Goal: Transaction & Acquisition: Purchase product/service

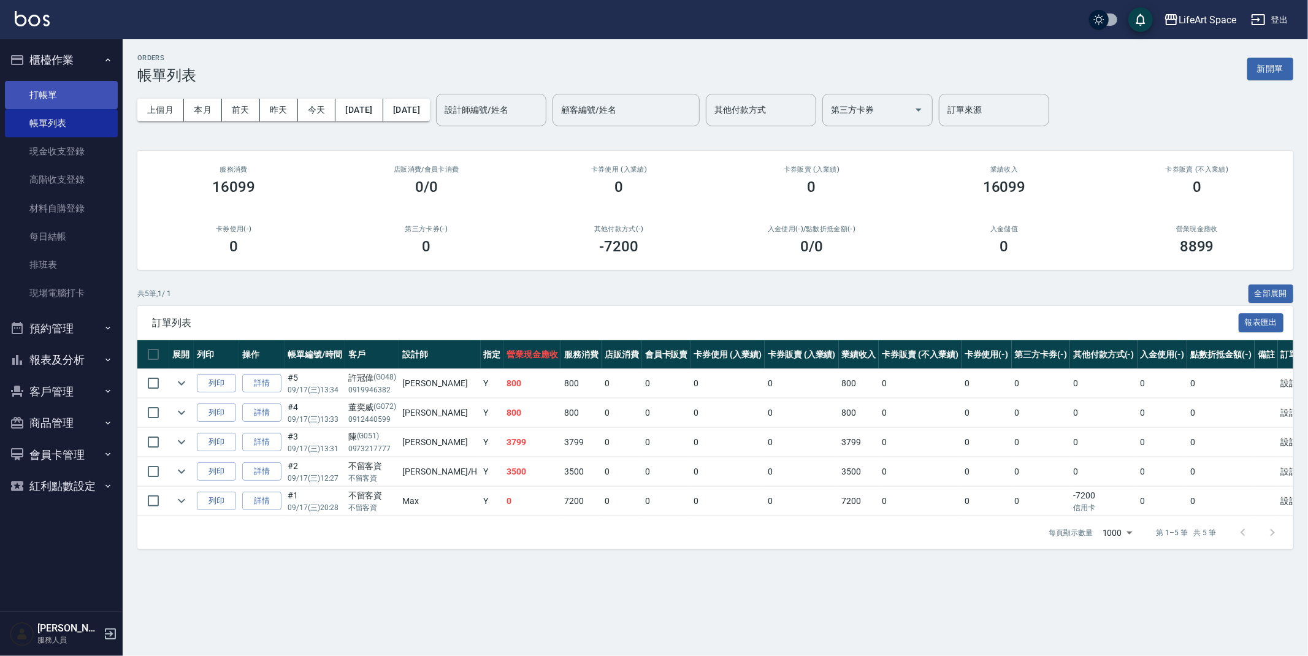
click at [44, 83] on link "打帳單" at bounding box center [61, 95] width 113 height 28
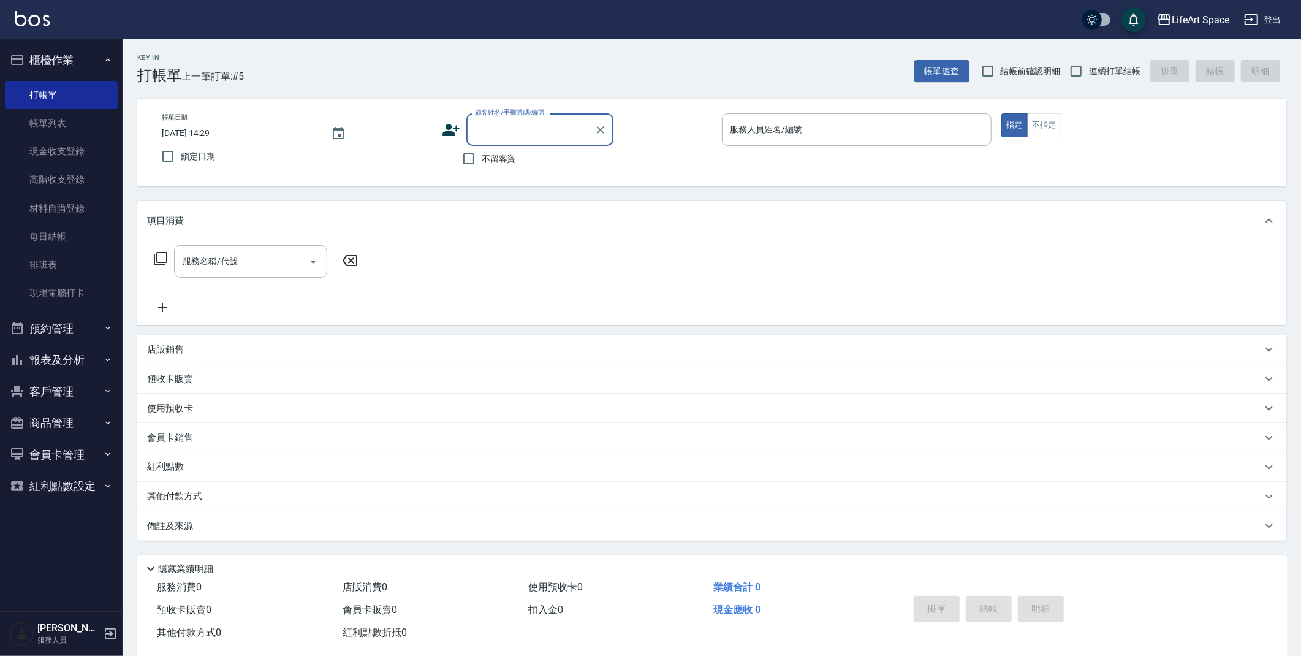
click at [457, 136] on icon at bounding box center [451, 130] width 18 height 18
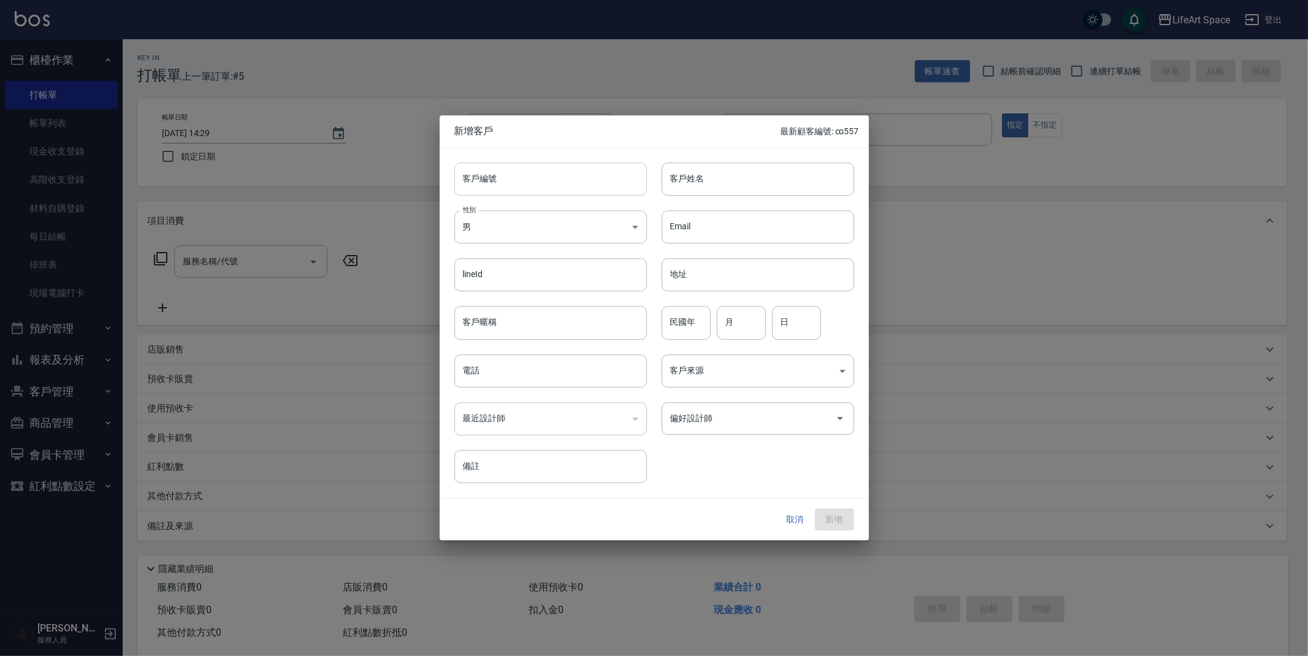
click at [506, 181] on input "客戶編號" at bounding box center [550, 178] width 192 height 33
type input "h"
type input "7276ro"
click at [699, 186] on input "客戶姓名" at bounding box center [757, 178] width 192 height 33
type input "[PERSON_NAME]"
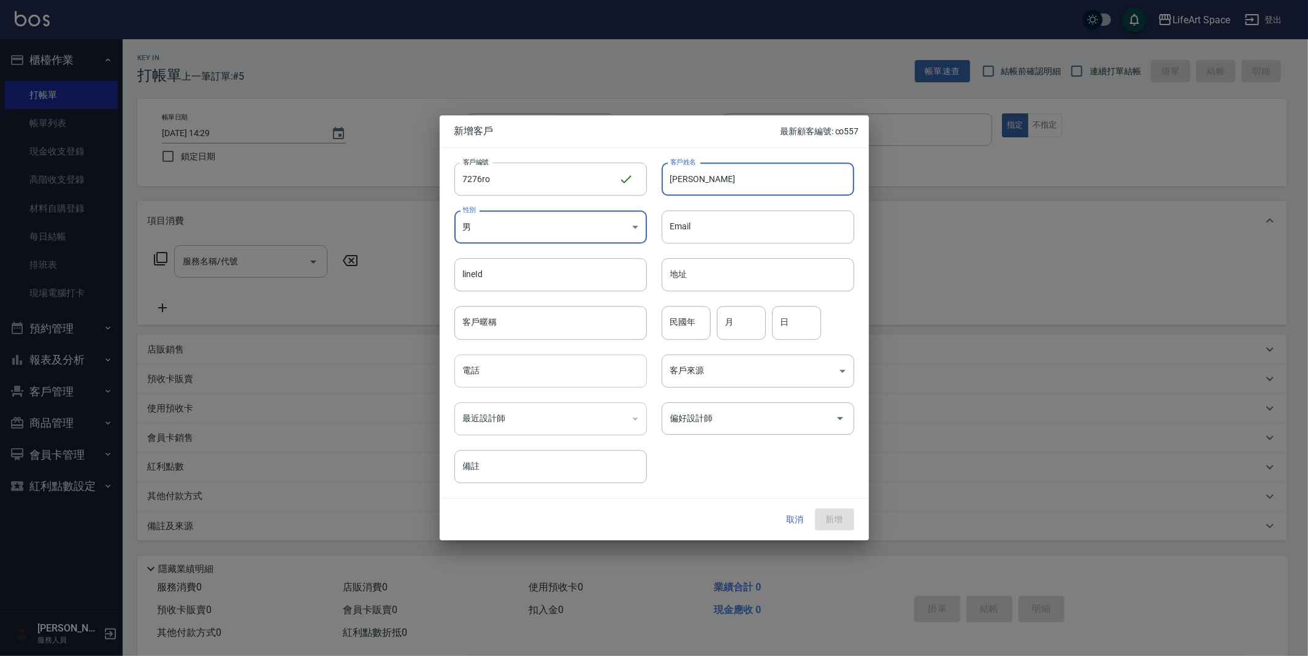
click at [548, 372] on input "電話" at bounding box center [550, 370] width 192 height 33
type input "0988187276"
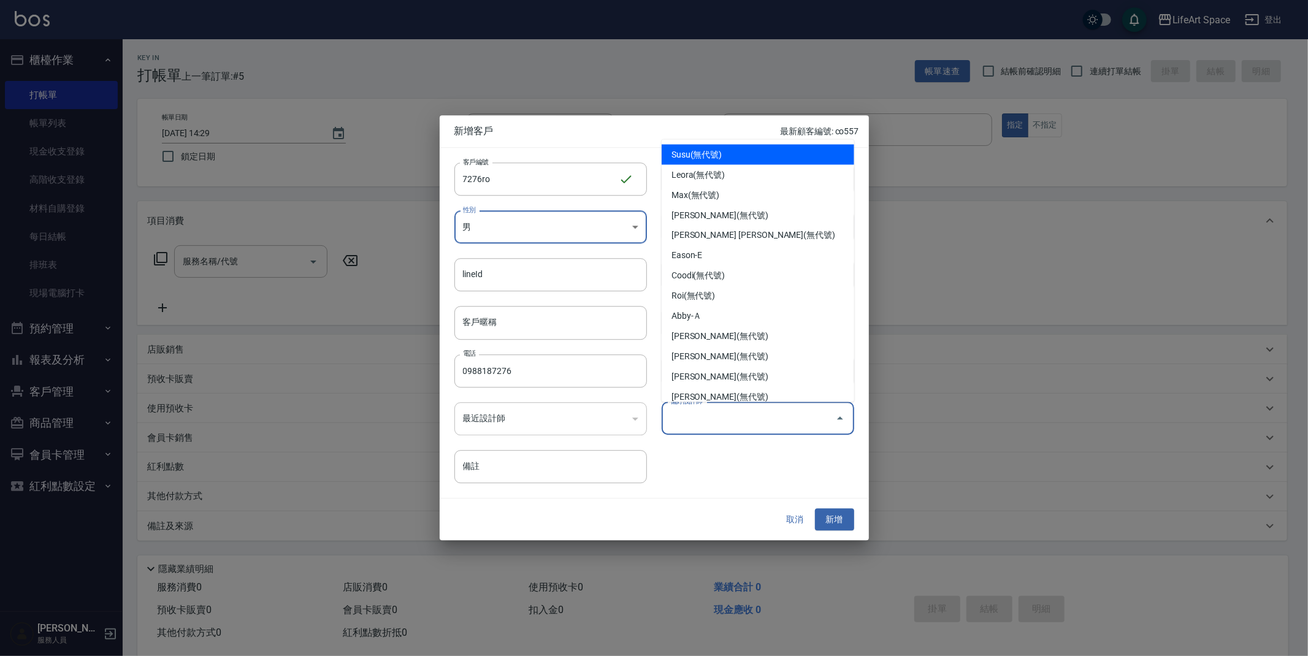
click at [762, 423] on input "偏好設計師" at bounding box center [748, 418] width 163 height 21
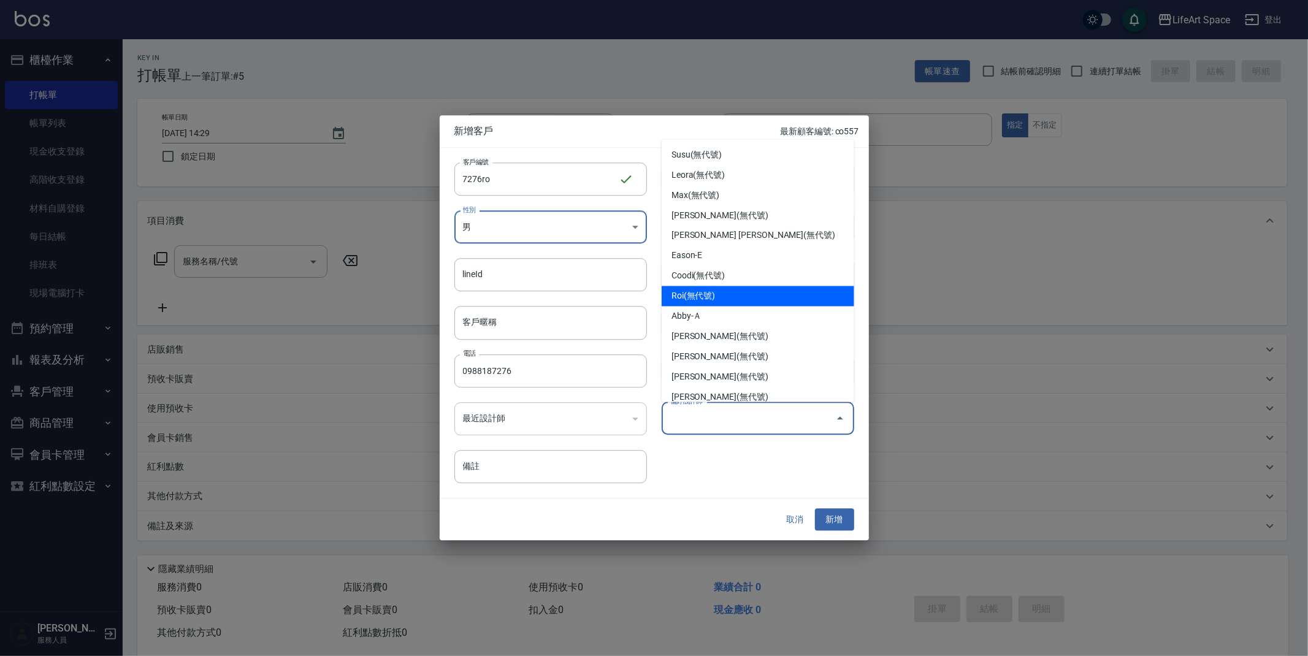
click at [739, 297] on li "Roi(無代號)" at bounding box center [757, 296] width 192 height 20
type input "Roi"
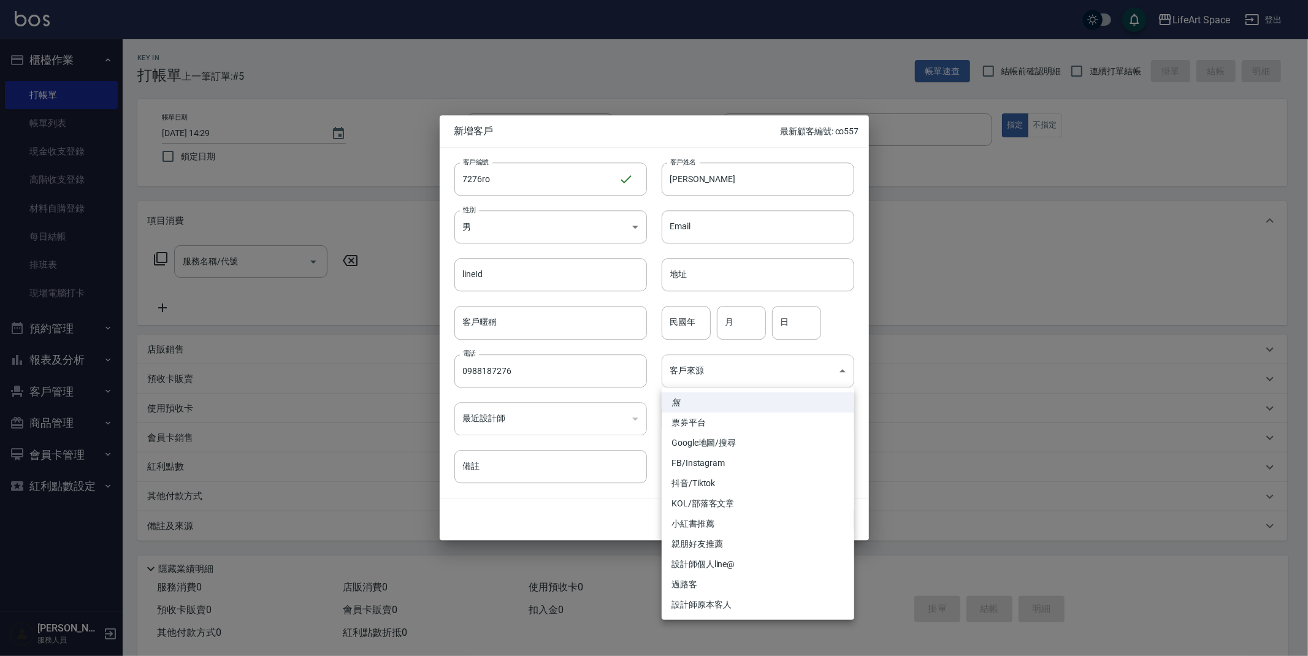
click at [756, 372] on body "LifeArt Space 登出 櫃檯作業 打帳單 帳單列表 現金收支登錄 高階收支登錄 材料自購登錄 每日結帳 排班表 現場電腦打卡 預約管理 預約管理 單…" at bounding box center [654, 337] width 1308 height 674
click at [739, 600] on li "設計師原本客人" at bounding box center [757, 605] width 192 height 20
type input "設計師原本客人"
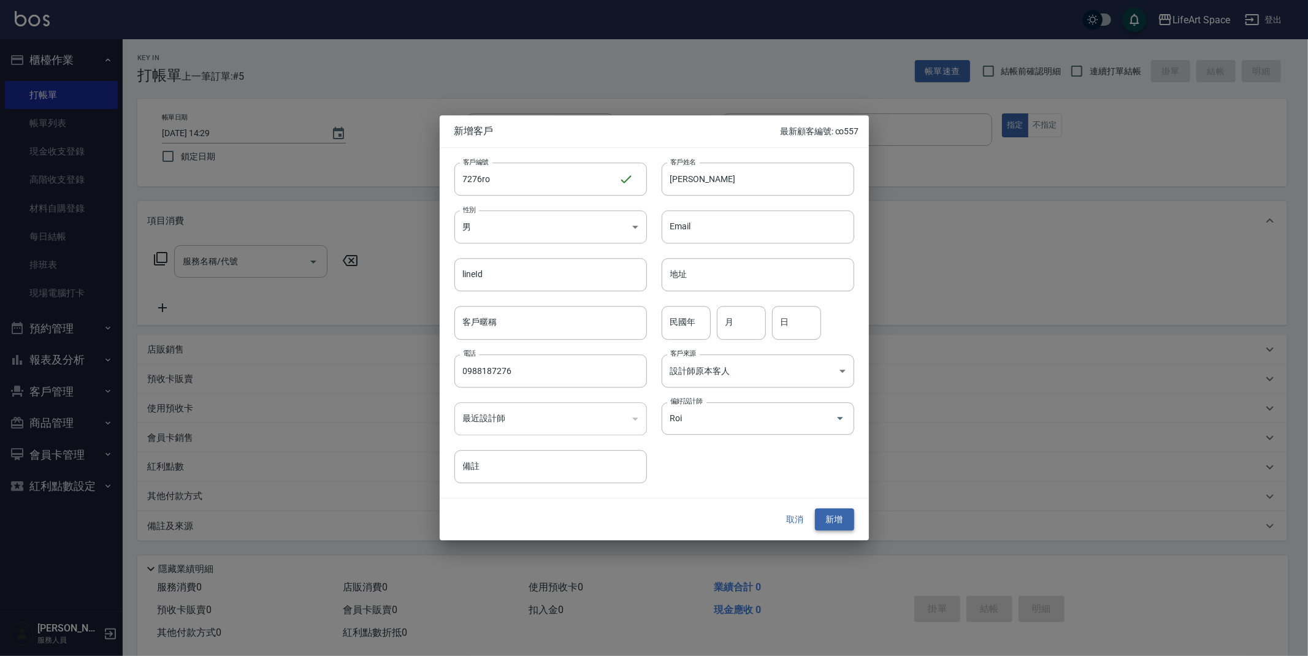
click at [826, 521] on button "新增" at bounding box center [834, 519] width 39 height 23
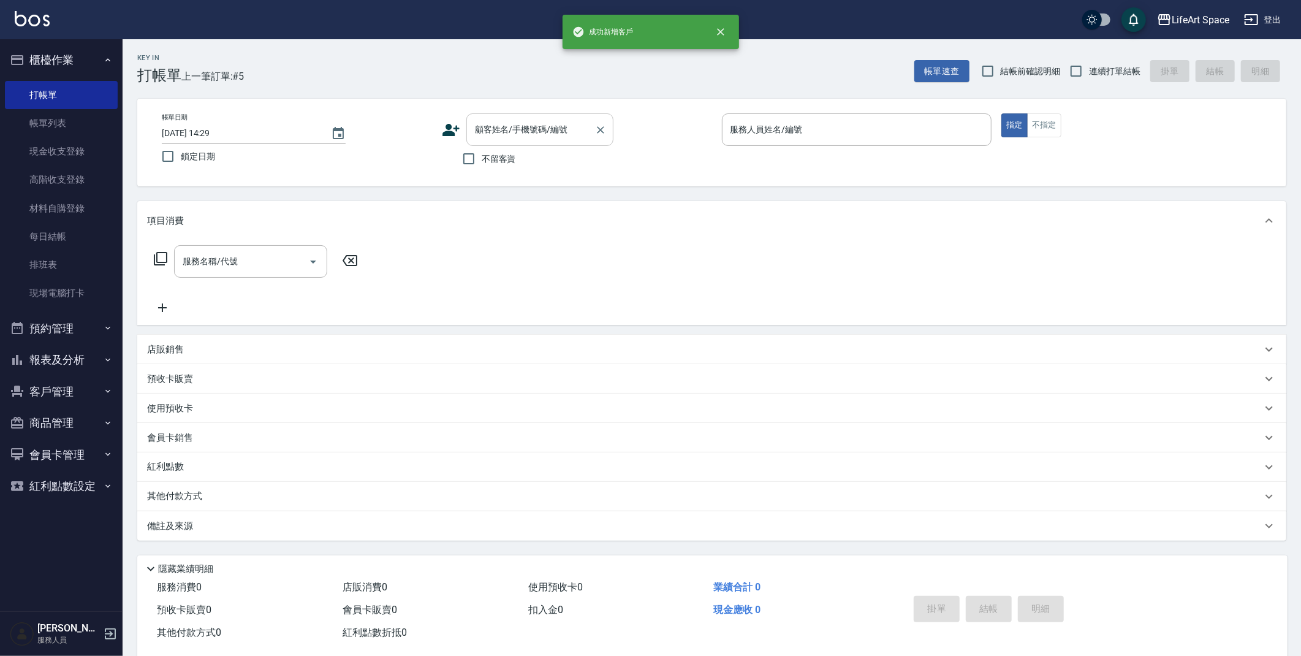
click at [519, 126] on input "顧客姓名/手機號碼/編號" at bounding box center [531, 129] width 118 height 21
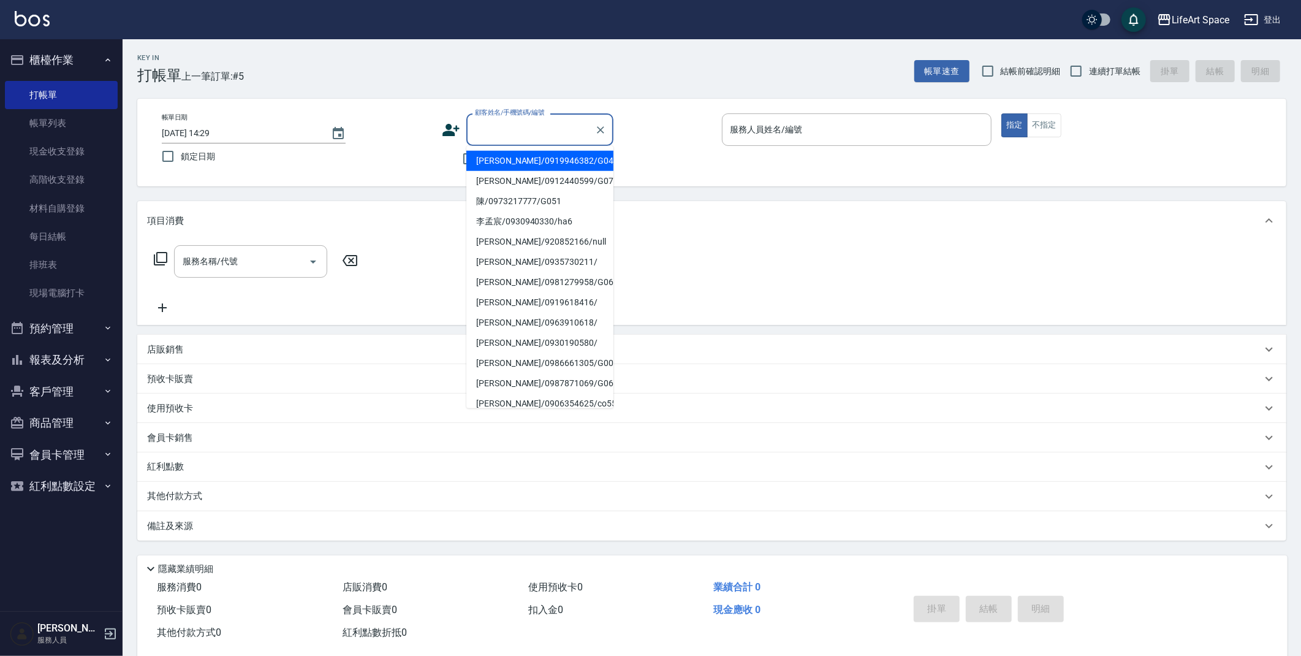
click at [406, 150] on label "鎖定日期" at bounding box center [288, 156] width 267 height 26
click at [181, 150] on input "鎖定日期" at bounding box center [168, 156] width 26 height 26
checkbox input "true"
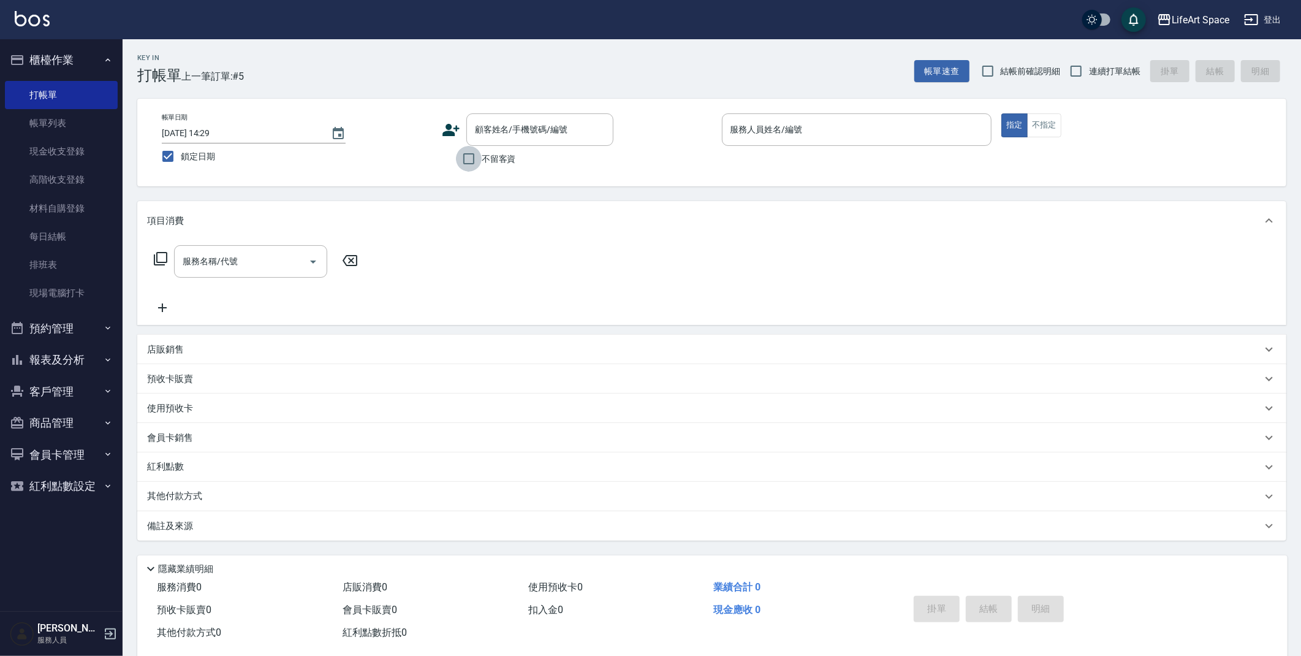
click at [474, 164] on input "不留客資" at bounding box center [469, 159] width 26 height 26
checkbox input "true"
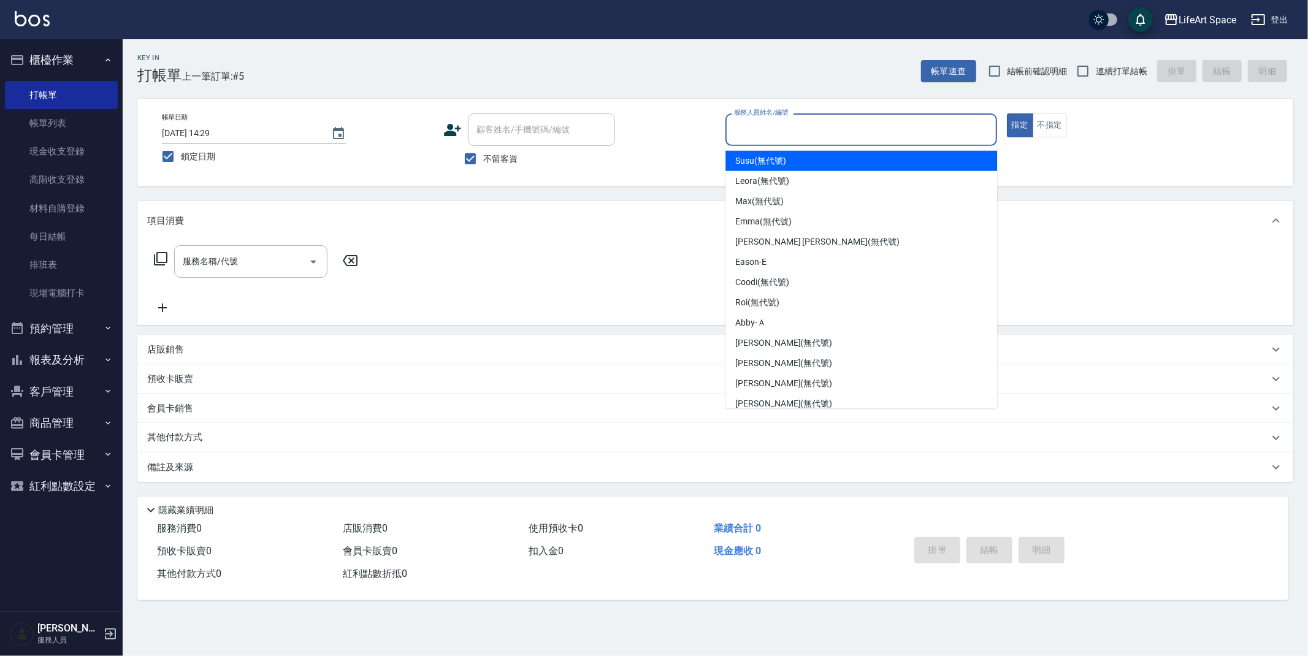
click at [753, 132] on input "服務人員姓名/編號" at bounding box center [861, 129] width 261 height 21
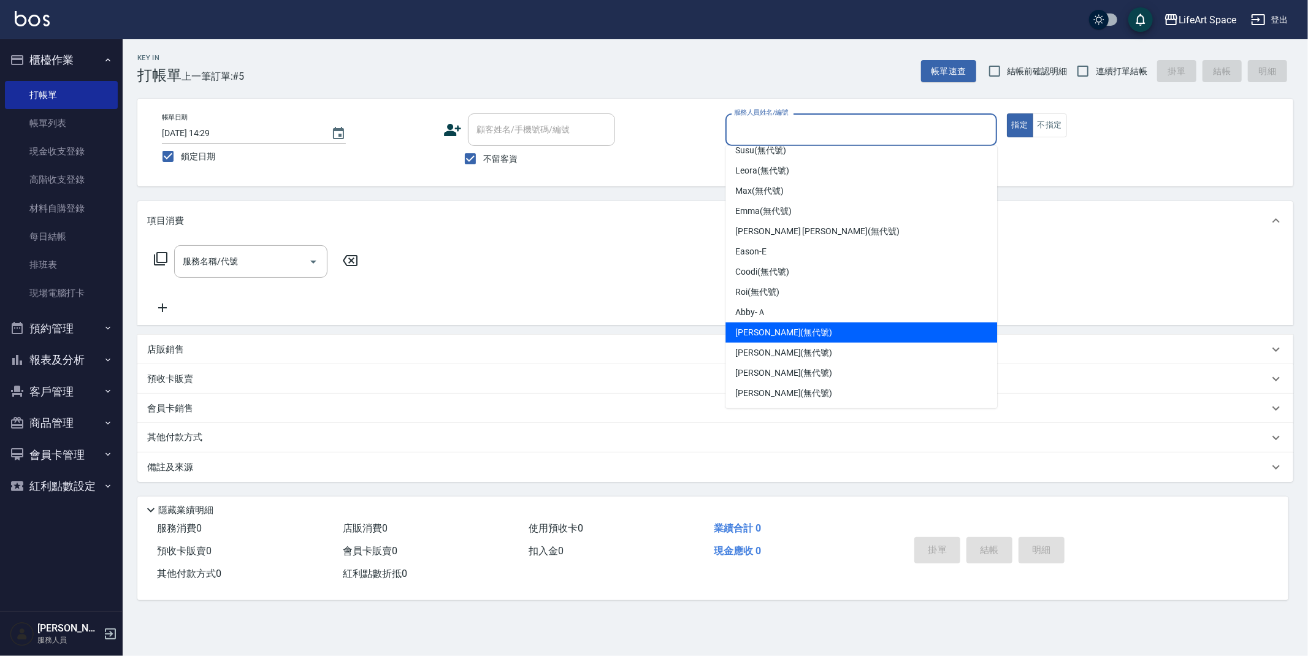
scroll to position [15, 0]
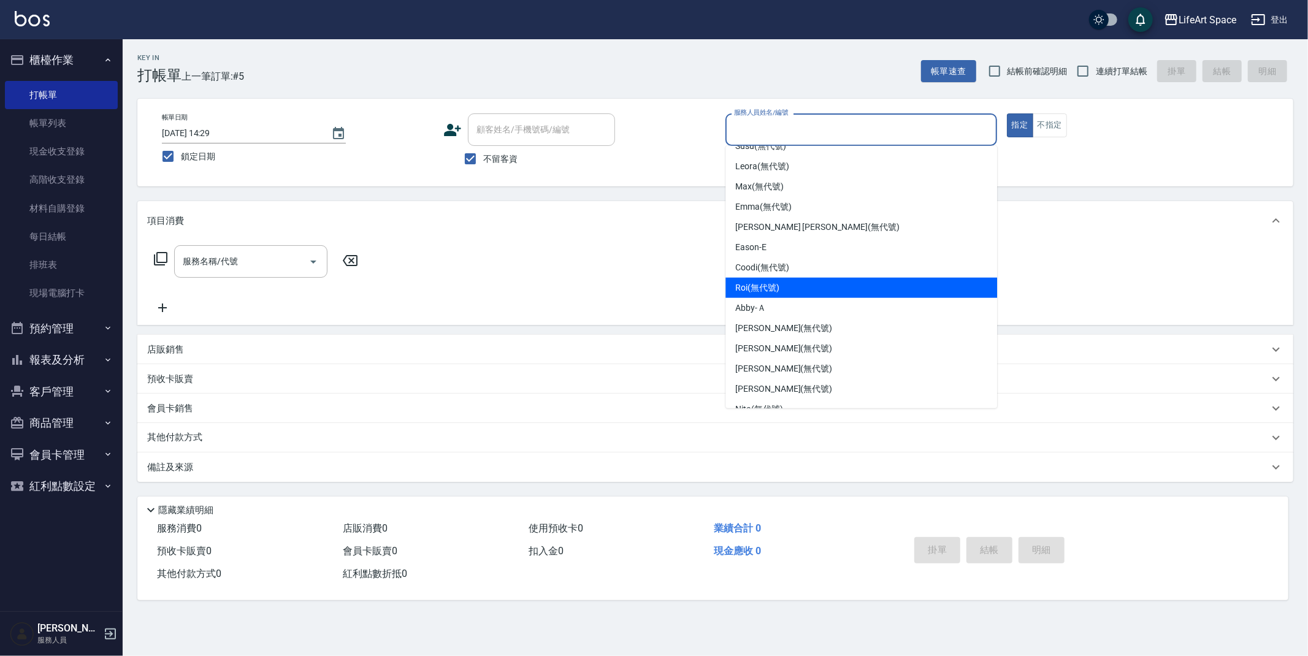
click at [785, 290] on div "Roi (無代號)" at bounding box center [861, 288] width 272 height 20
type input "Roi(無代號)"
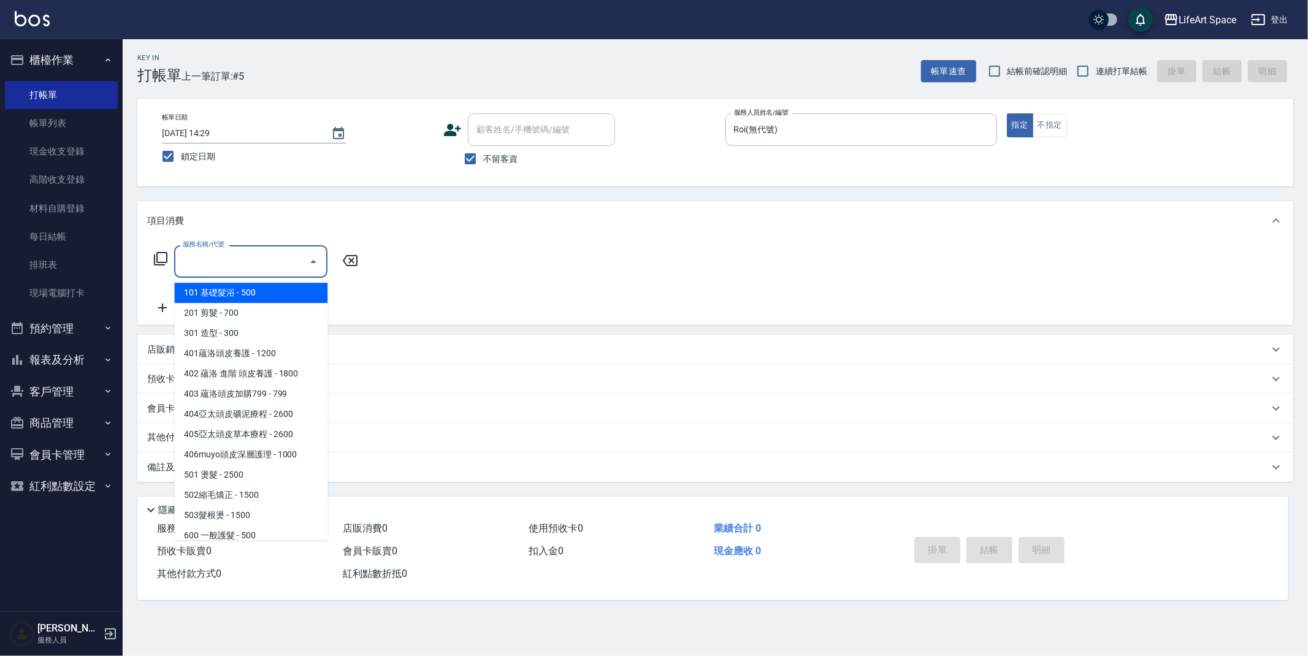
click at [243, 262] on input "服務名稱/代號" at bounding box center [242, 261] width 124 height 21
click at [244, 309] on span "201 剪髮 - 700" at bounding box center [250, 313] width 153 height 20
type input "201 剪髮(201)"
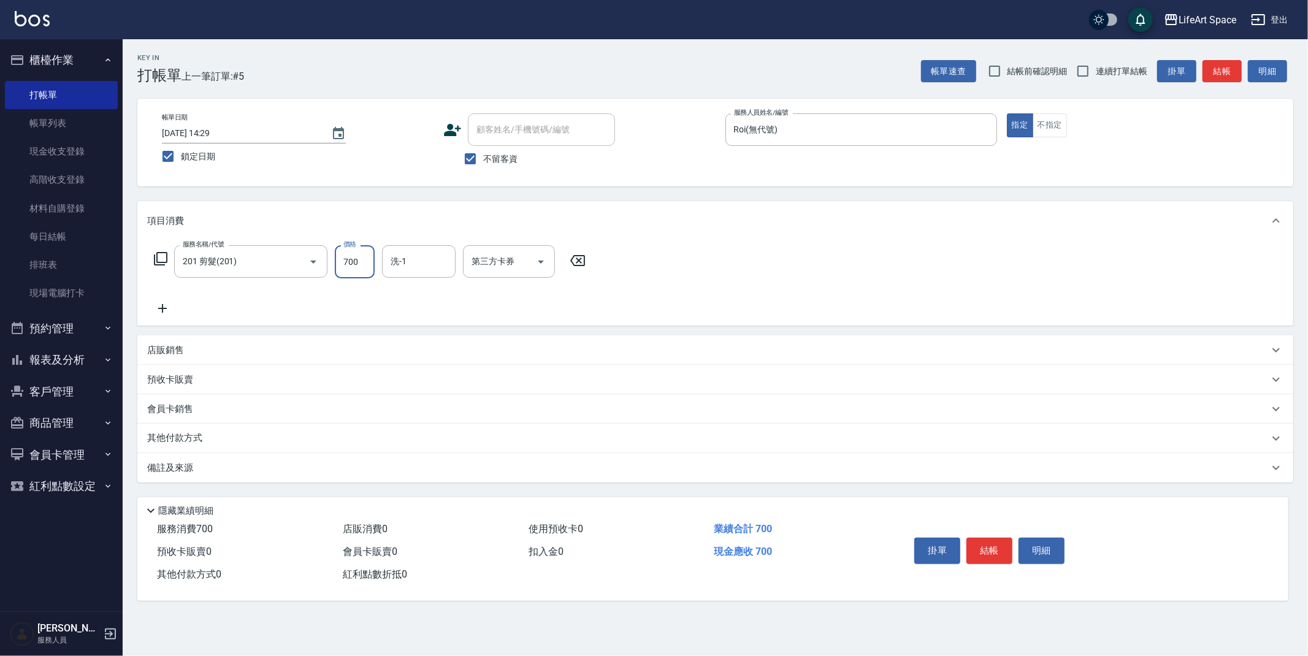
drag, startPoint x: 363, startPoint y: 262, endPoint x: 371, endPoint y: 263, distance: 8.0
click at [371, 263] on input "700" at bounding box center [355, 261] width 40 height 33
type input "800"
click at [396, 258] on div "洗-1 洗-1" at bounding box center [419, 261] width 74 height 32
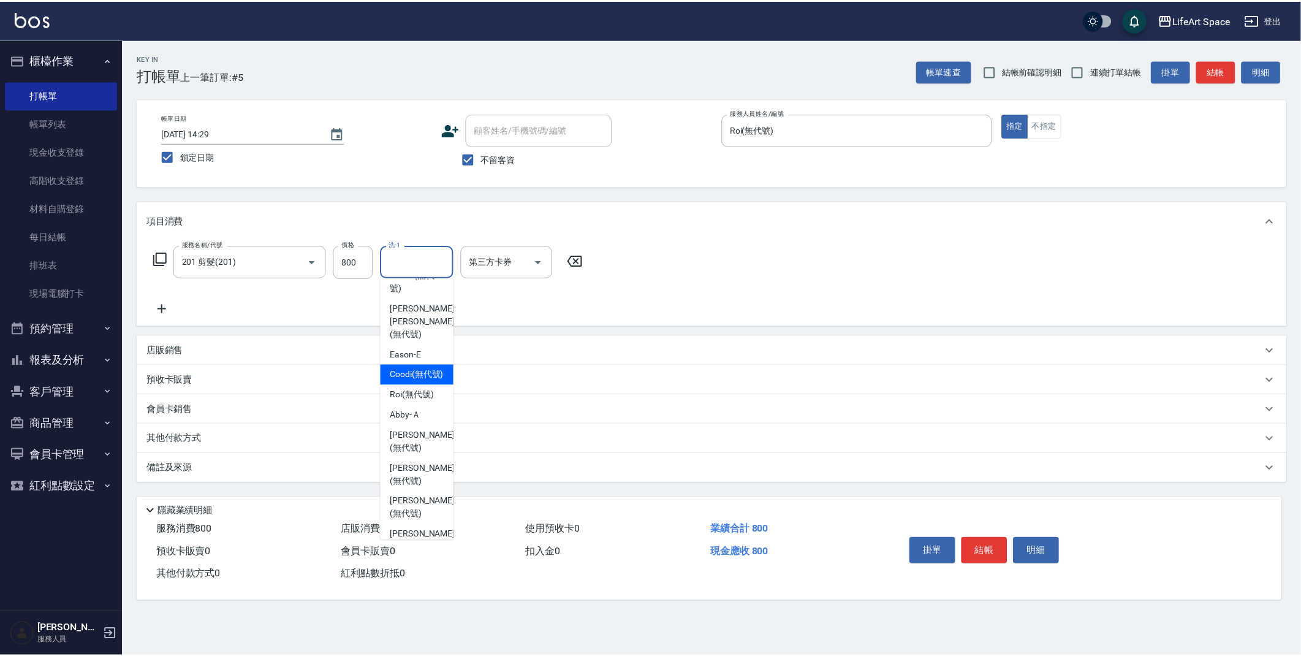
scroll to position [81, 0]
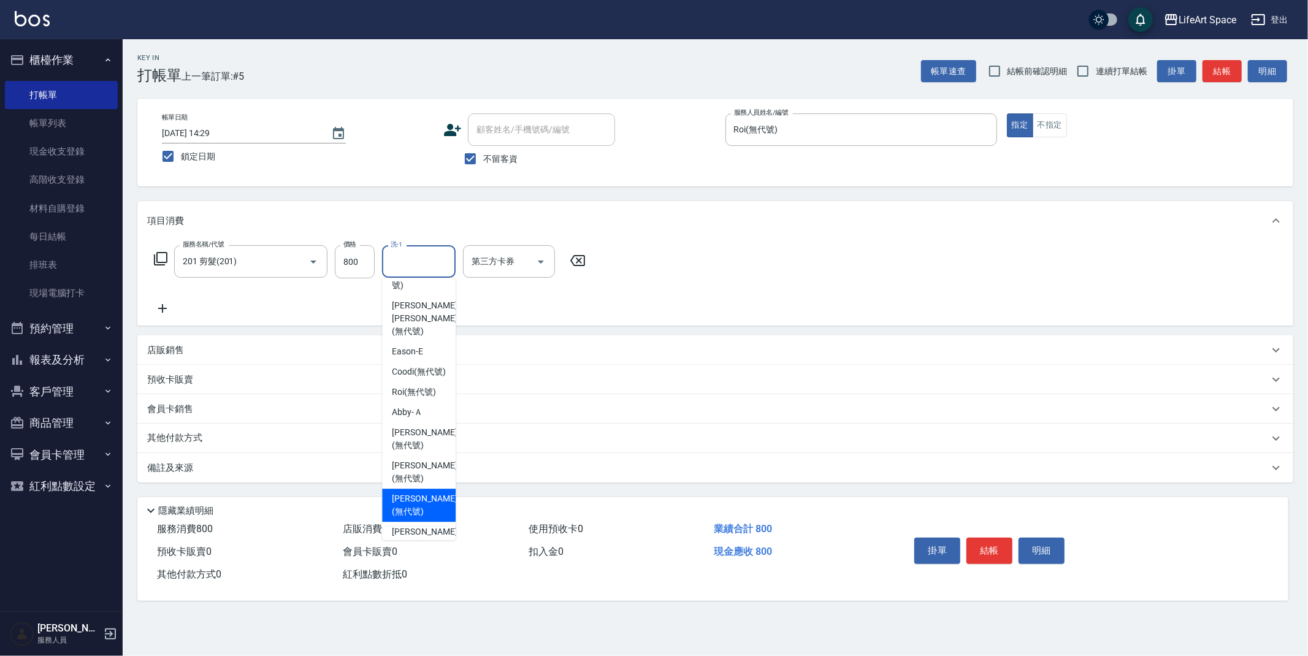
click at [424, 509] on span "[PERSON_NAME] (無代號)" at bounding box center [424, 505] width 65 height 26
type input "[PERSON_NAME](無代號)"
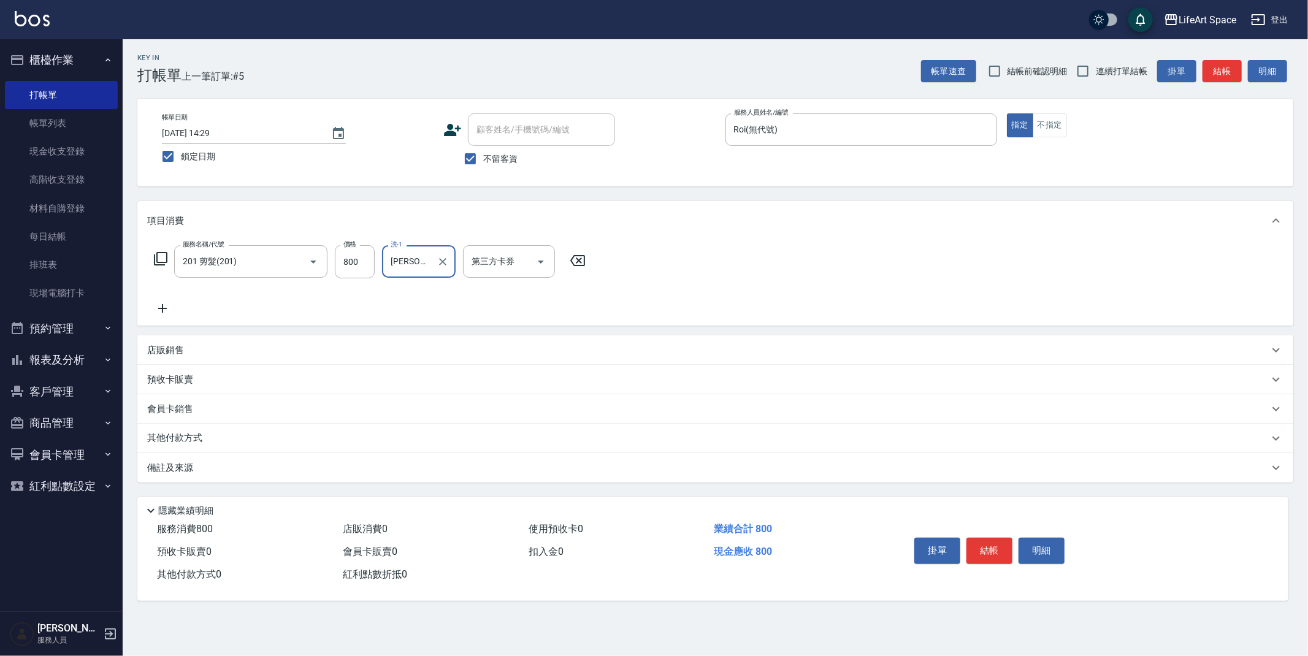
click at [400, 476] on div "備註及來源" at bounding box center [714, 467] width 1155 height 29
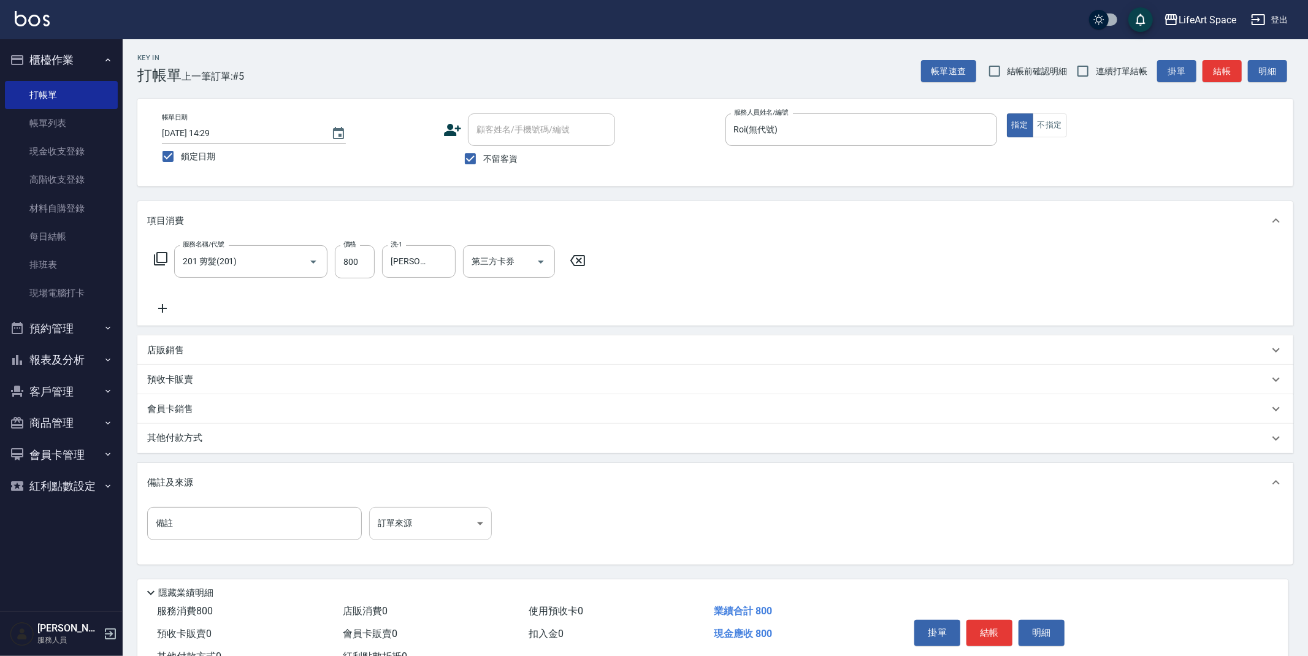
click at [398, 530] on body "LifeArt Space 登出 櫃檯作業 打帳單 帳單列表 現金收支登錄 高階收支登錄 材料自購登錄 每日結帳 排班表 現場電腦打卡 預約管理 預約管理 單…" at bounding box center [654, 349] width 1308 height 698
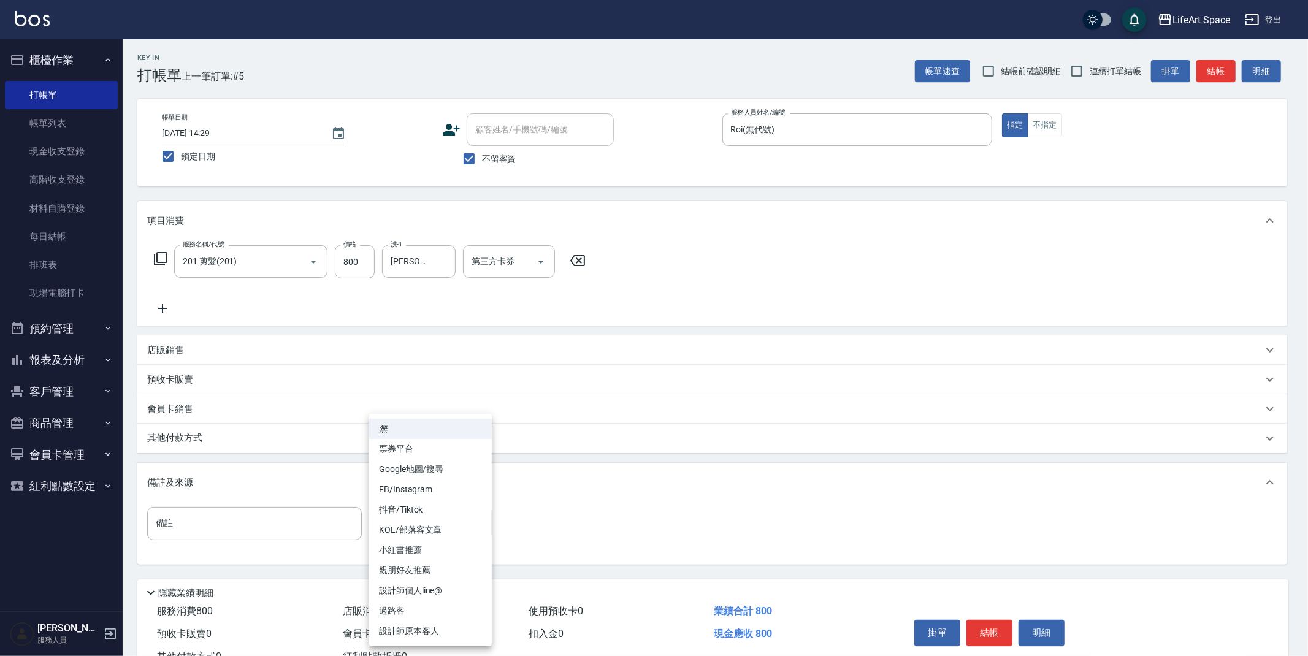
click at [425, 610] on li "過路客" at bounding box center [430, 611] width 123 height 20
type input "過路客"
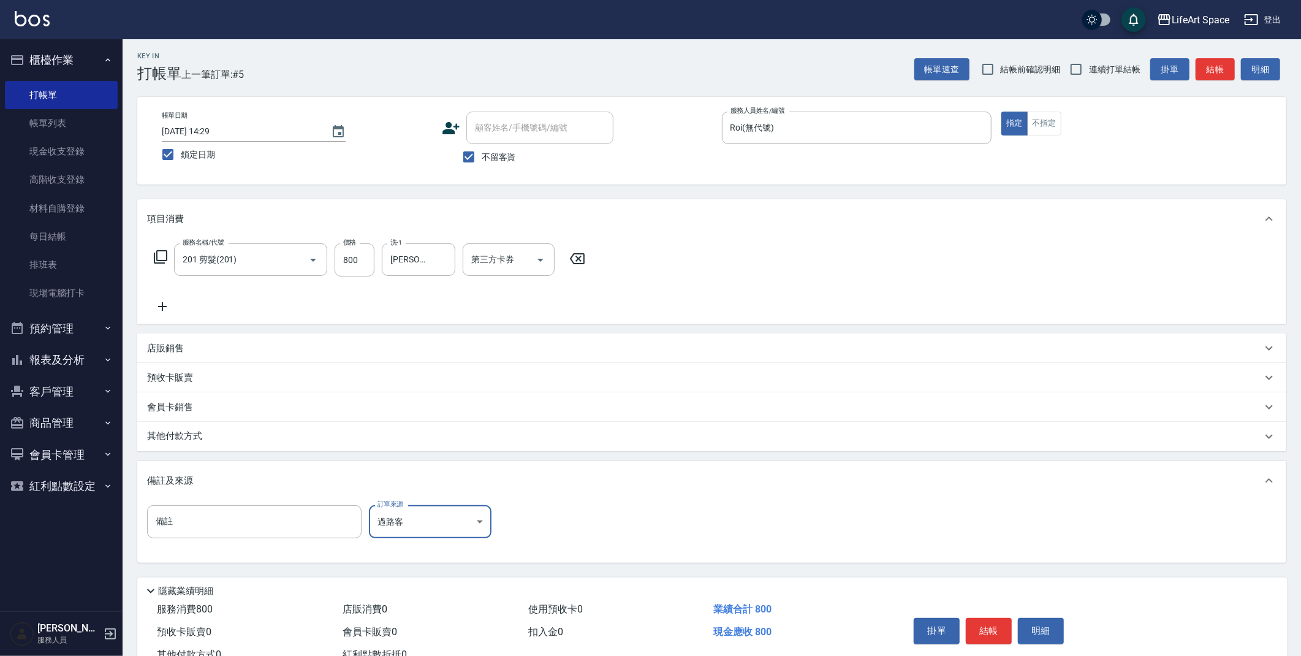
scroll to position [2, 0]
click at [994, 631] on button "結帳" at bounding box center [989, 630] width 46 height 26
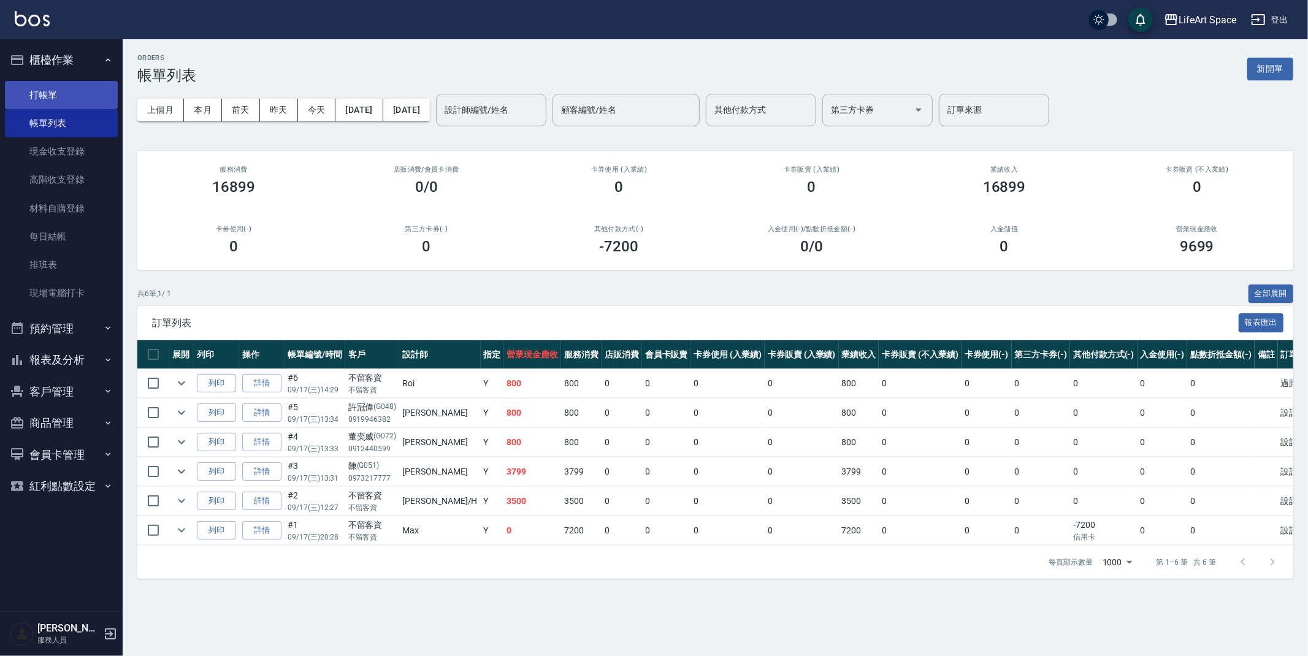
click at [31, 91] on link "打帳單" at bounding box center [61, 95] width 113 height 28
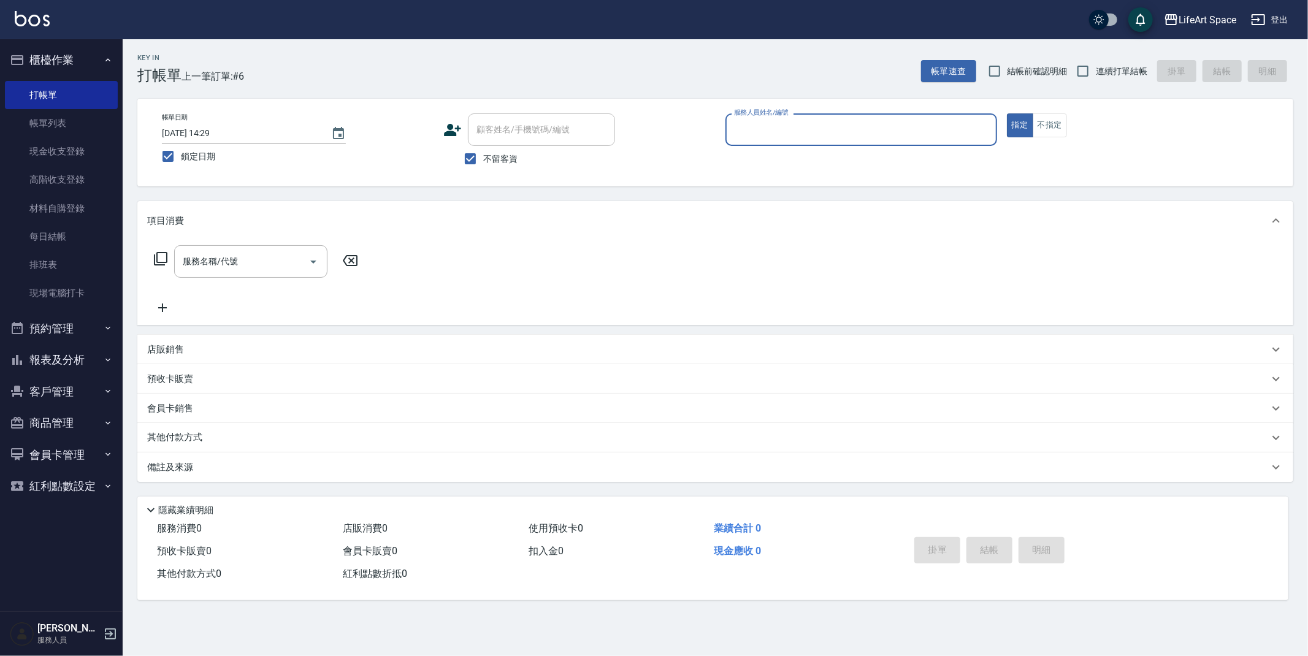
drag, startPoint x: 476, startPoint y: 159, endPoint x: 492, endPoint y: 134, distance: 30.3
click at [476, 159] on input "不留客資" at bounding box center [470, 159] width 26 height 26
checkbox input "false"
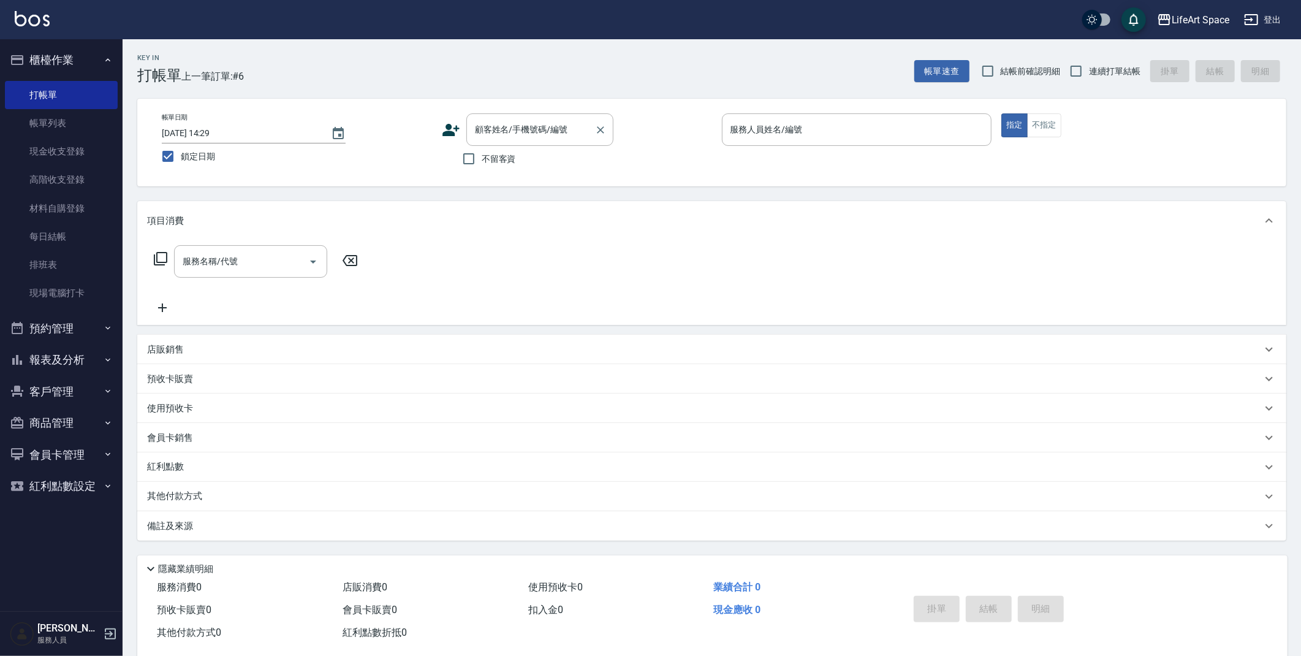
click at [509, 126] on div "顧客姓名/手機號碼/編號 顧客姓名/手機號碼/編號" at bounding box center [539, 129] width 147 height 32
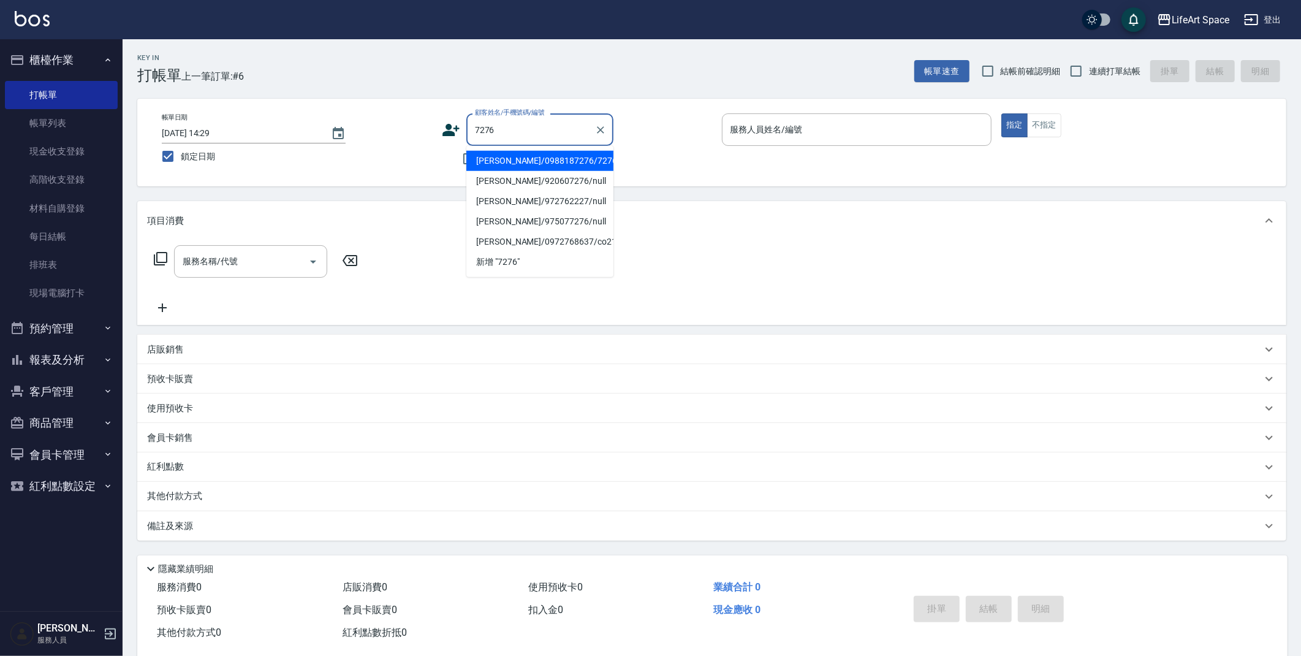
click at [539, 159] on li "[PERSON_NAME]/0988187276/7276ro" at bounding box center [539, 161] width 147 height 20
type input "[PERSON_NAME]/0988187276/7276ro"
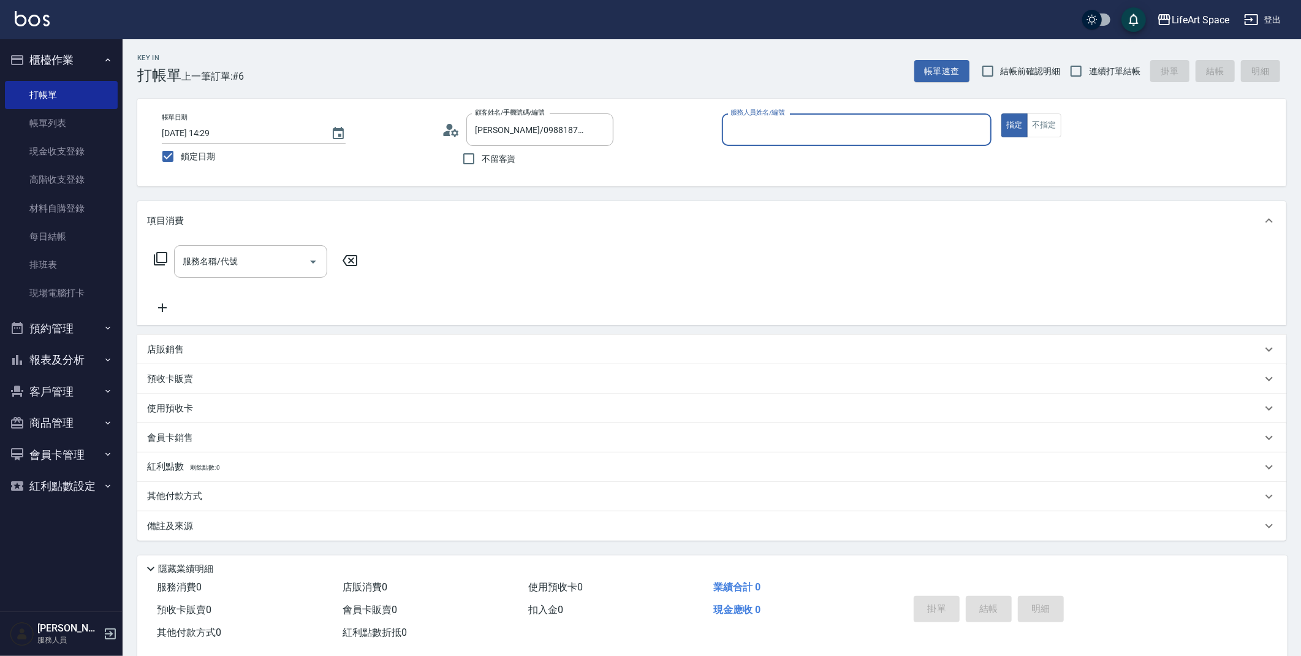
type input "Roi(無代號)"
click at [275, 263] on input "服務名稱/代號" at bounding box center [242, 261] width 124 height 21
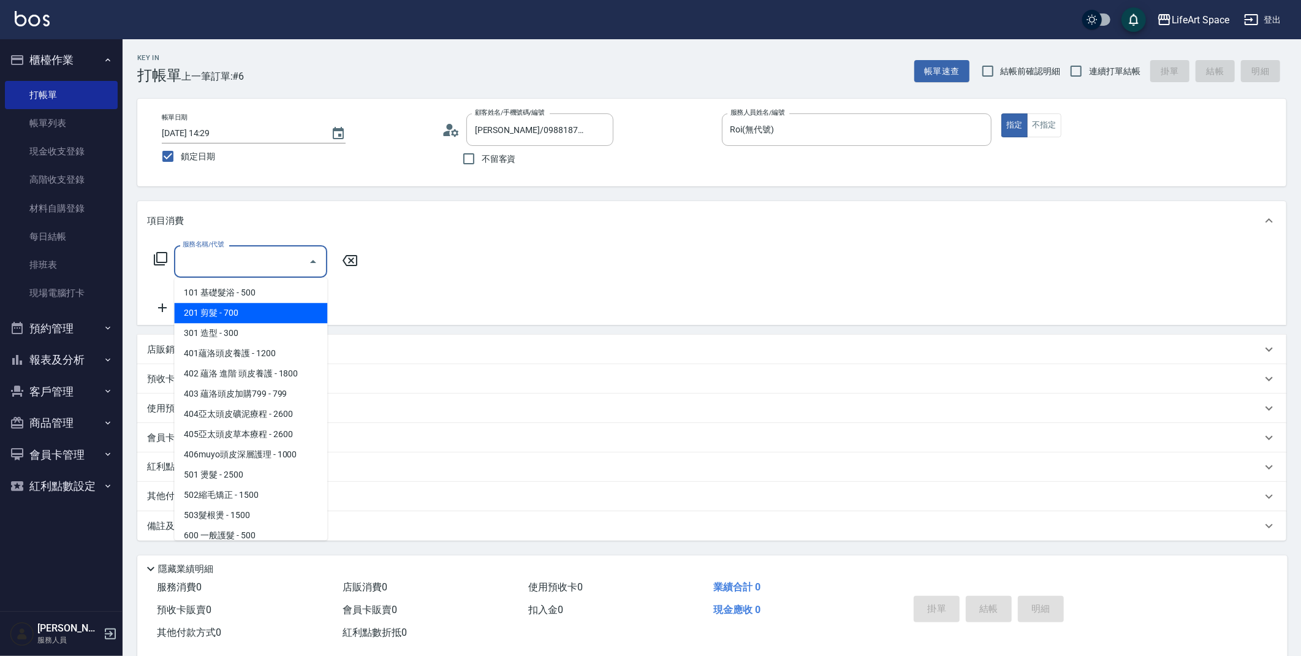
click at [268, 312] on span "201 剪髮 - 700" at bounding box center [250, 313] width 153 height 20
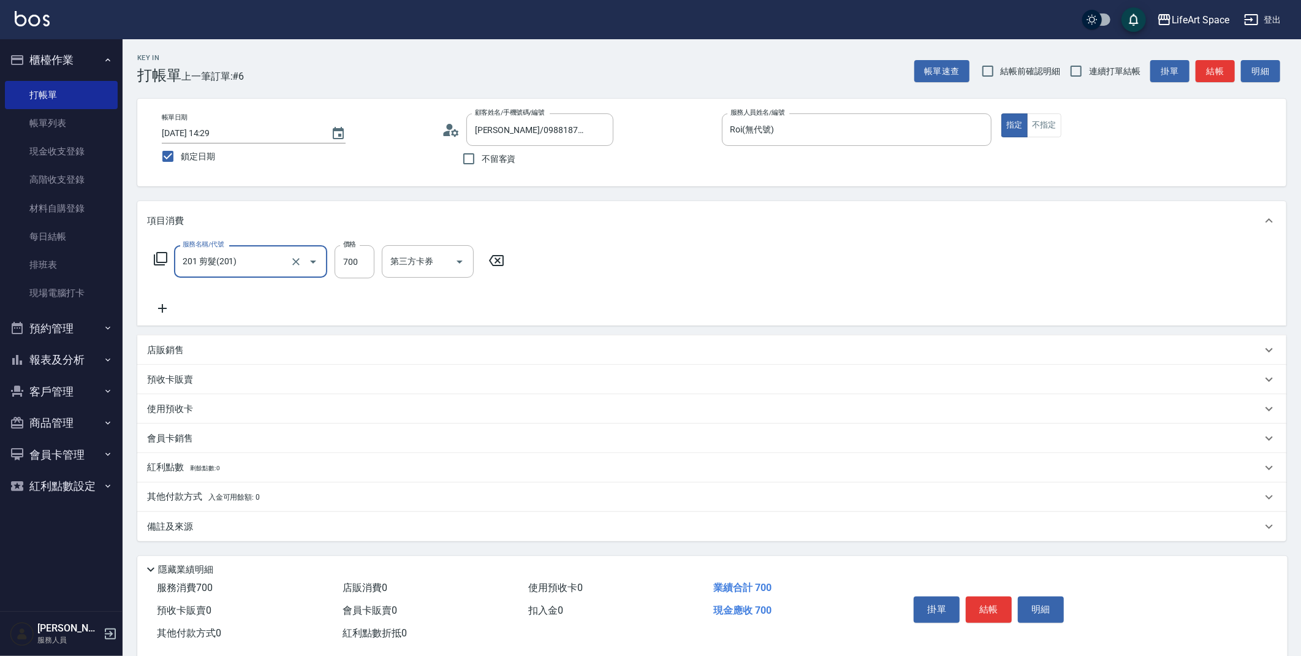
type input "201 剪髮(201)"
drag, startPoint x: 356, startPoint y: 265, endPoint x: 401, endPoint y: 282, distance: 48.3
click at [372, 265] on input "700" at bounding box center [355, 261] width 40 height 33
type input "1000"
click at [295, 520] on div "備註及來源" at bounding box center [704, 526] width 1115 height 13
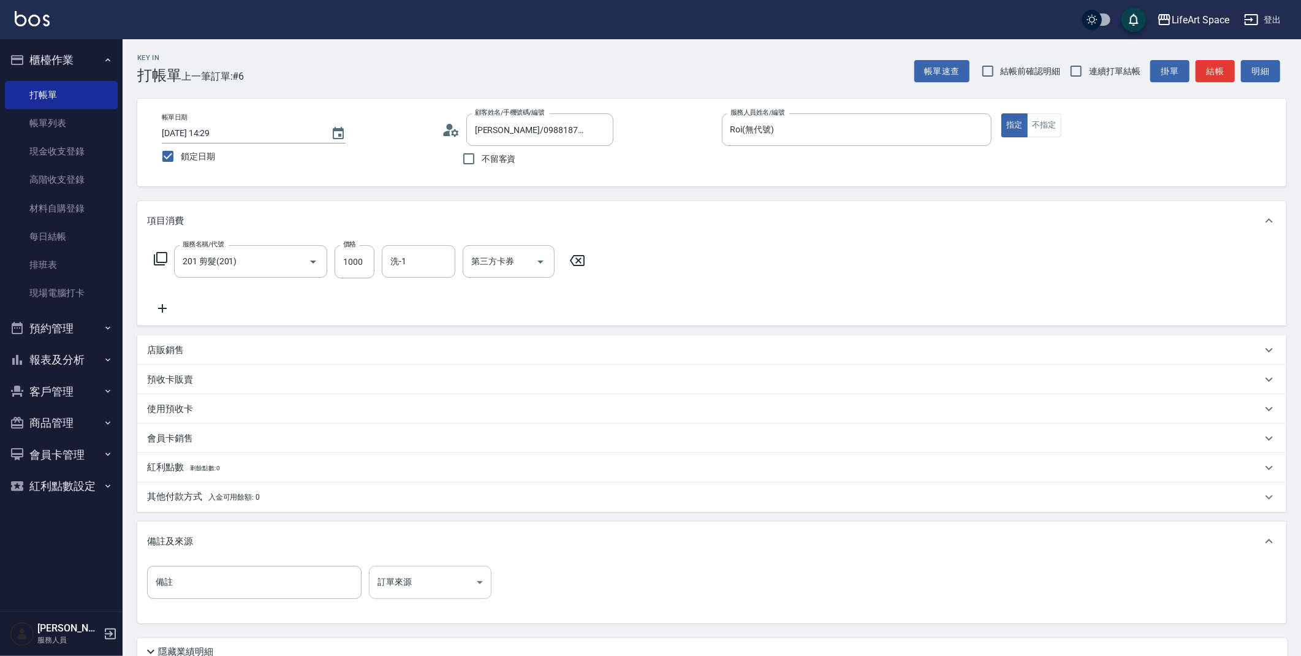
click at [406, 591] on body "LifeArt Space 登出 櫃檯作業 打帳單 帳單列表 現金收支登錄 高階收支登錄 材料自購登錄 每日結帳 排班表 現場電腦打卡 預約管理 預約管理 單…" at bounding box center [650, 378] width 1301 height 756
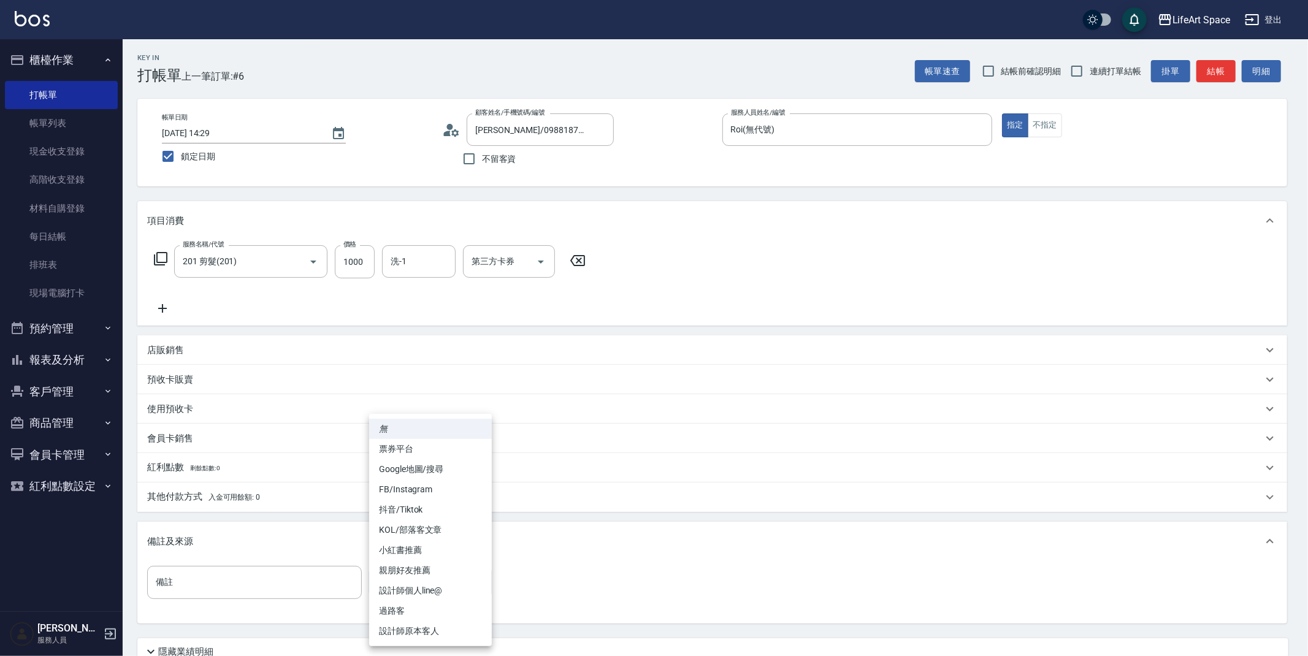
click at [422, 629] on li "設計師原本客人" at bounding box center [430, 631] width 123 height 20
type input "設計師原本客人"
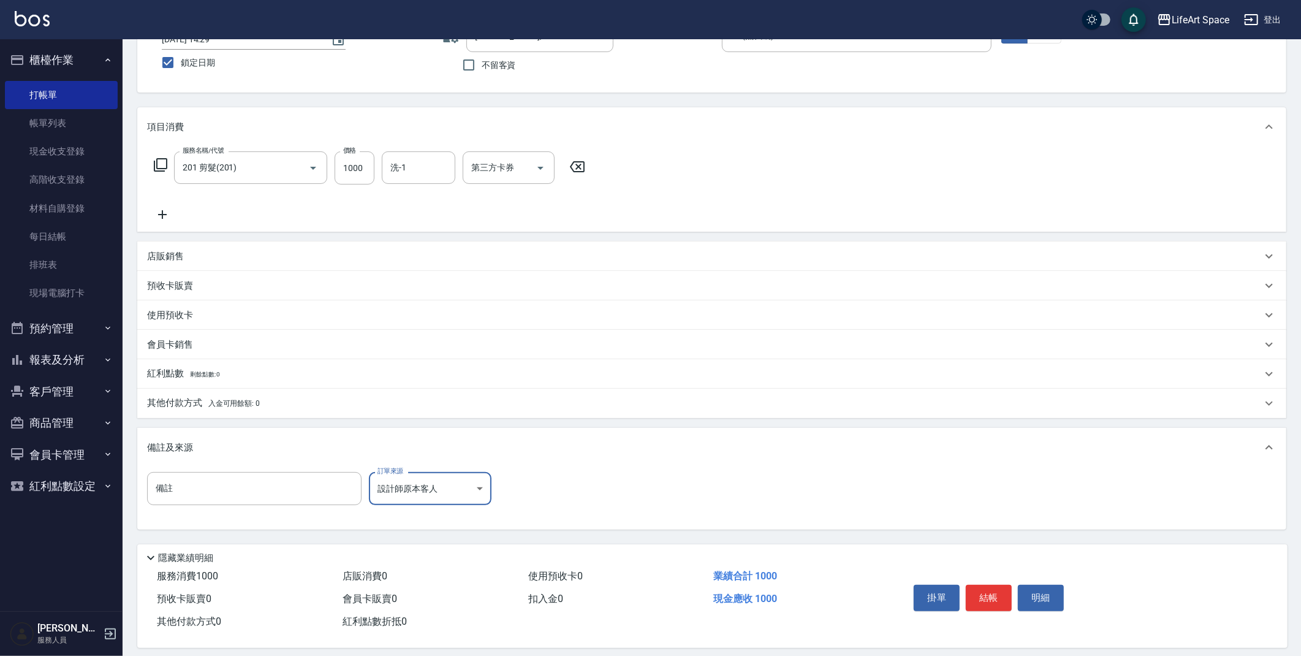
scroll to position [105, 0]
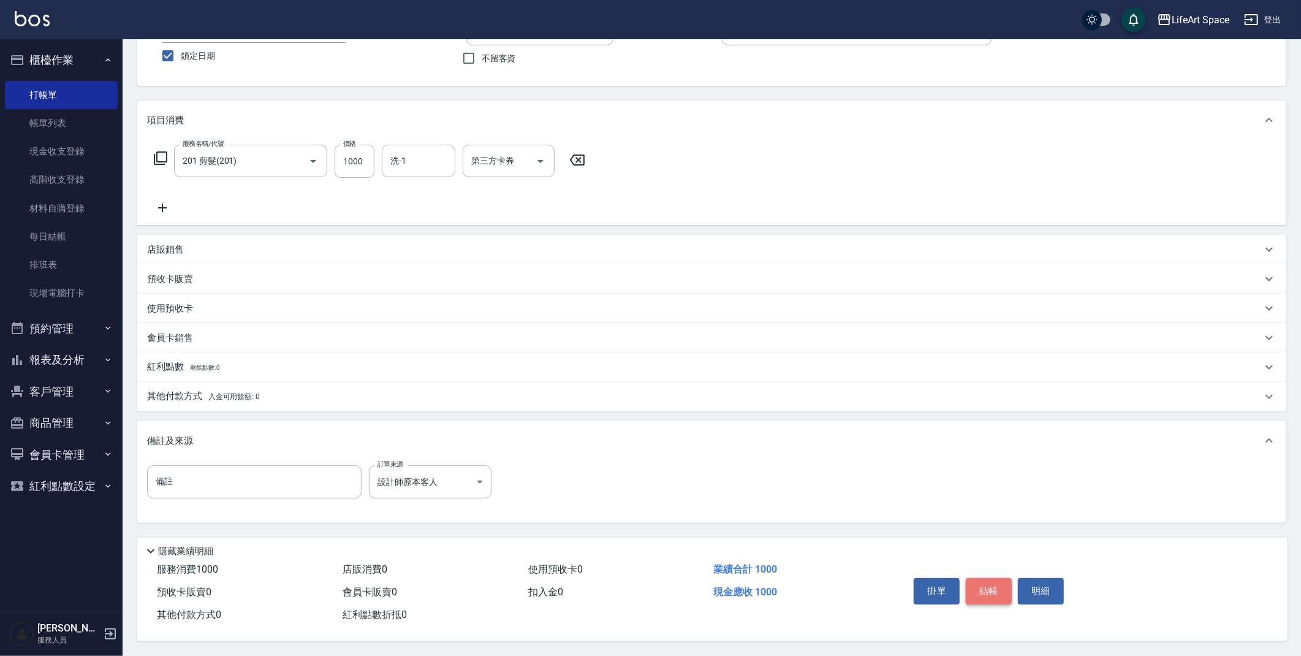
click at [991, 593] on button "結帳" at bounding box center [989, 591] width 46 height 26
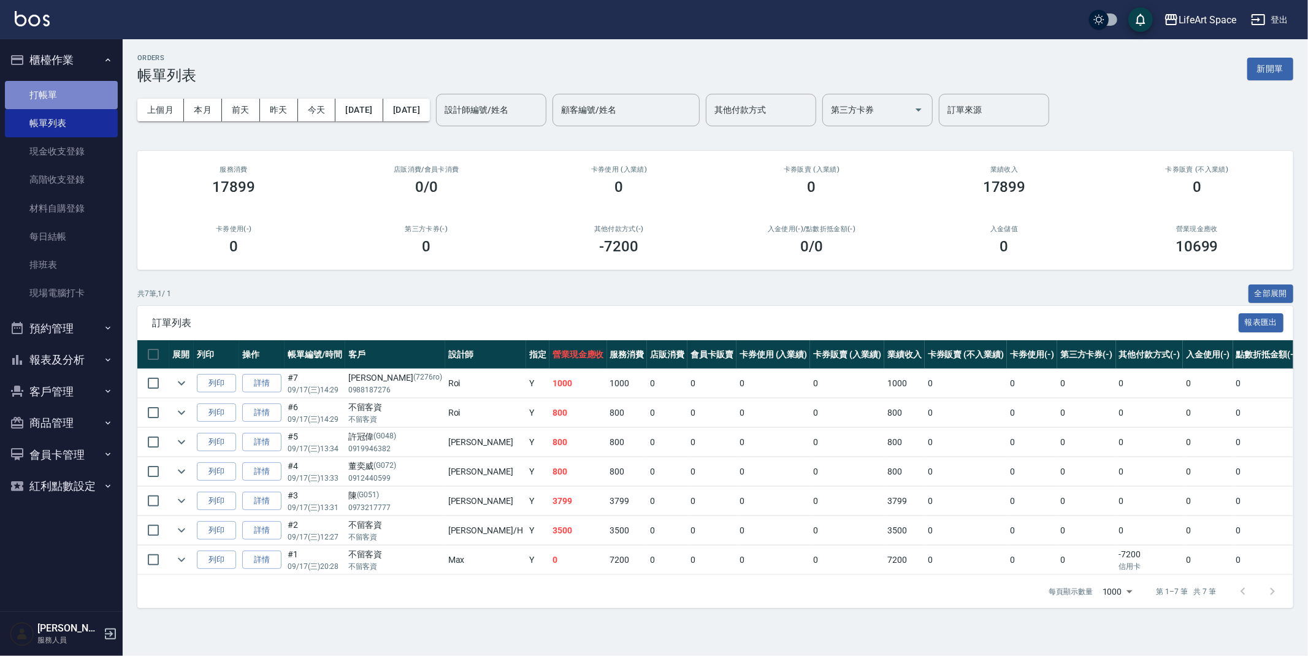
click at [51, 93] on link "打帳單" at bounding box center [61, 95] width 113 height 28
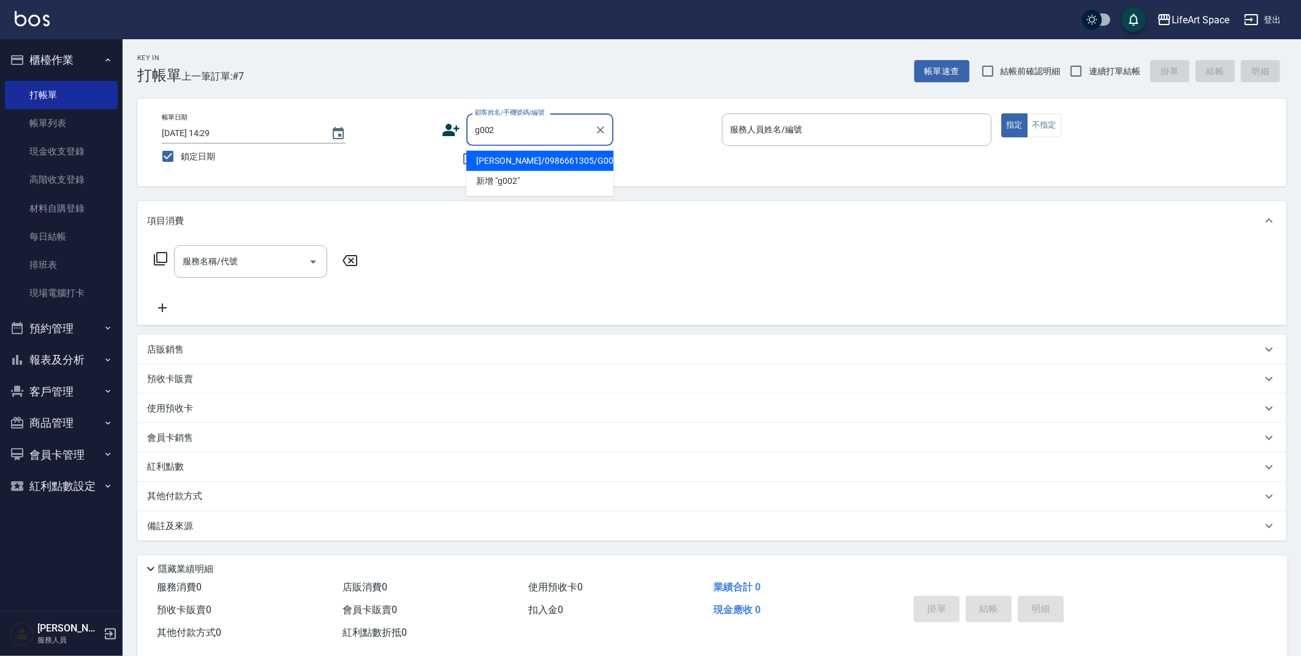
drag, startPoint x: 555, startPoint y: 160, endPoint x: 260, endPoint y: 248, distance: 308.4
click at [555, 161] on li "[PERSON_NAME]/0986661305/G002" at bounding box center [539, 161] width 147 height 20
type input "[PERSON_NAME]/0986661305/G002"
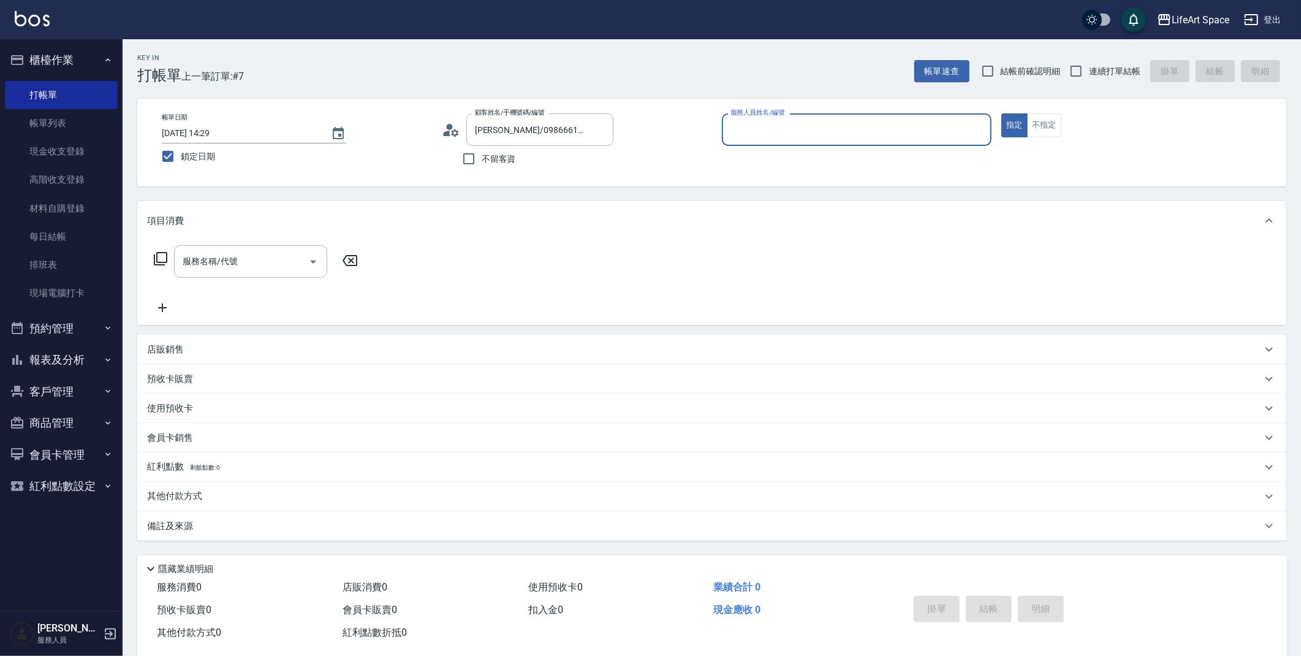
type input "[PERSON_NAME](無代號)"
click at [164, 159] on input "鎖定日期" at bounding box center [168, 156] width 26 height 26
checkbox input "false"
type input "[DATE] 14:36"
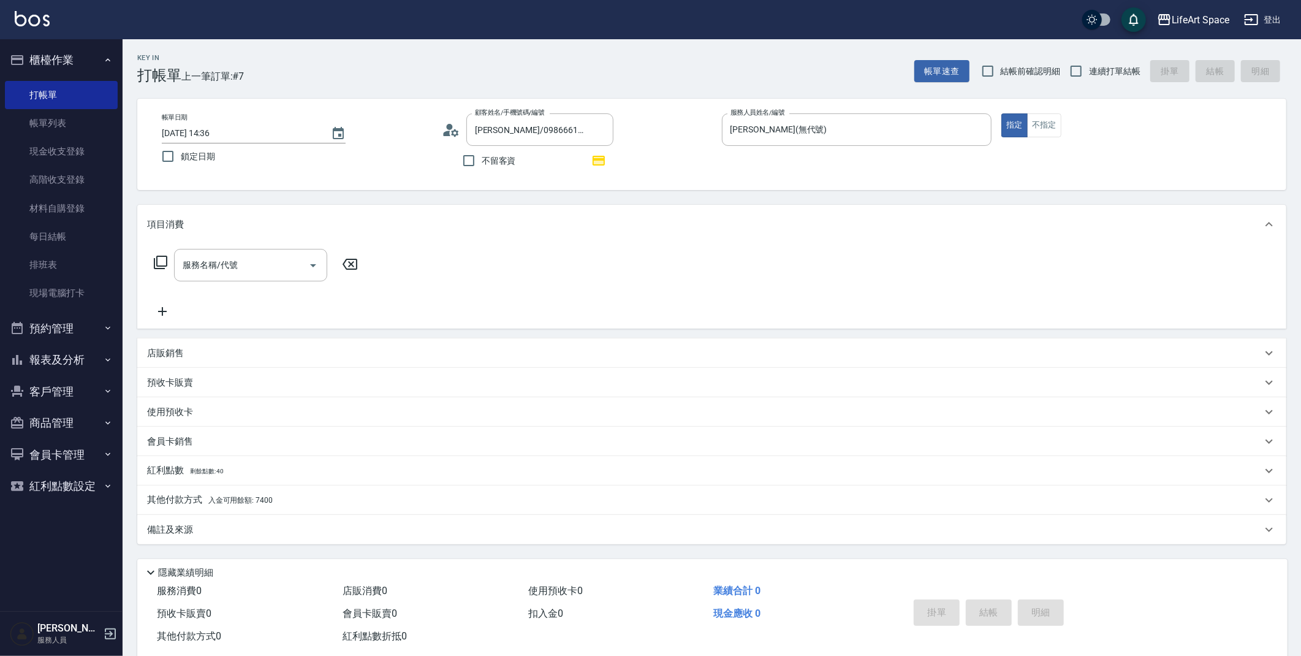
click at [164, 264] on icon at bounding box center [160, 262] width 15 height 15
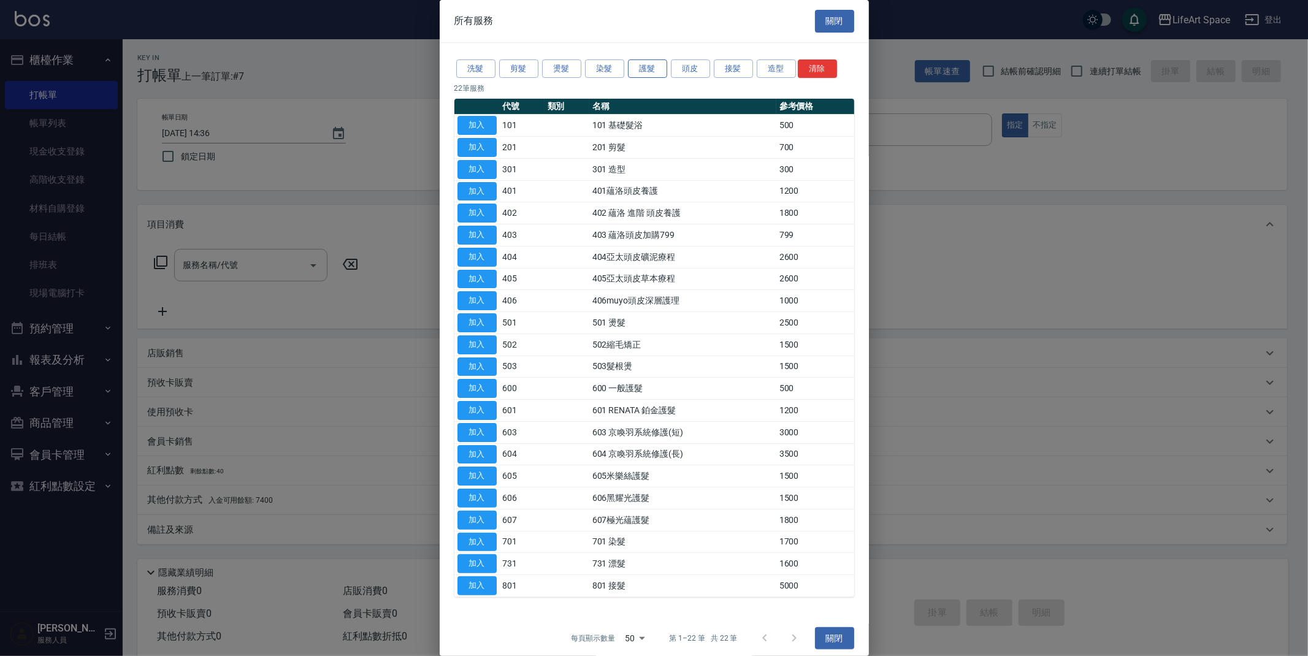
click at [660, 61] on button "護髮" at bounding box center [647, 68] width 39 height 19
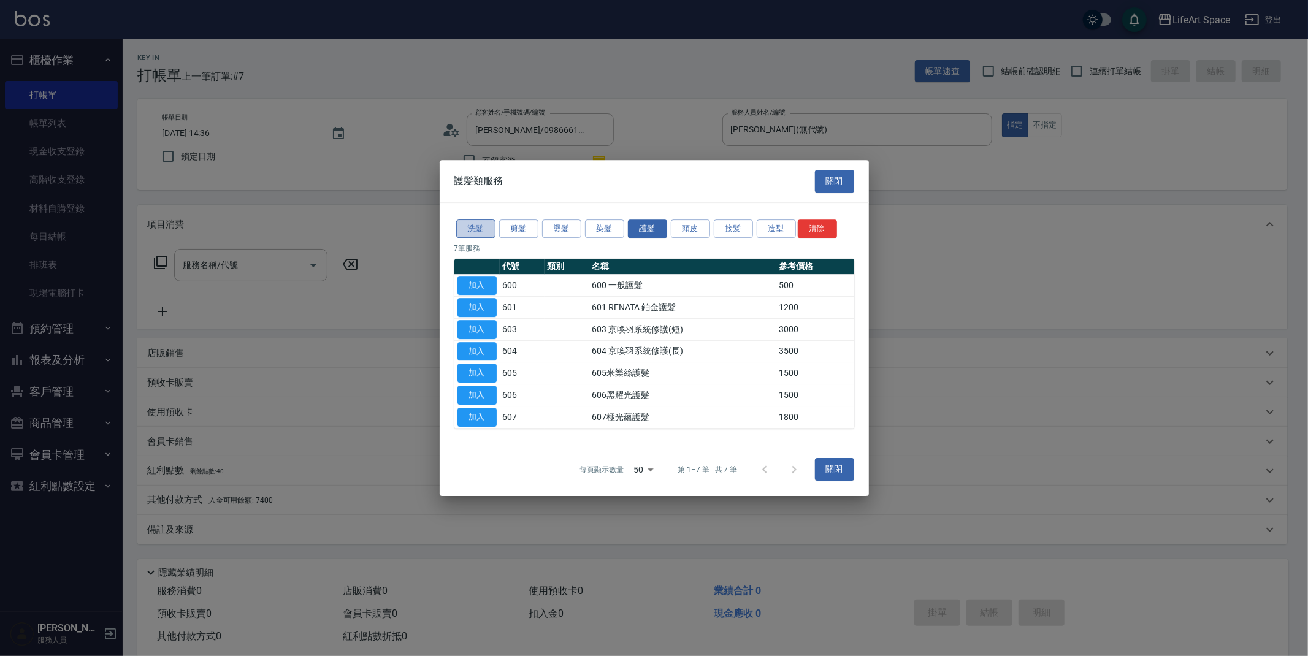
click at [459, 230] on button "洗髮" at bounding box center [475, 228] width 39 height 19
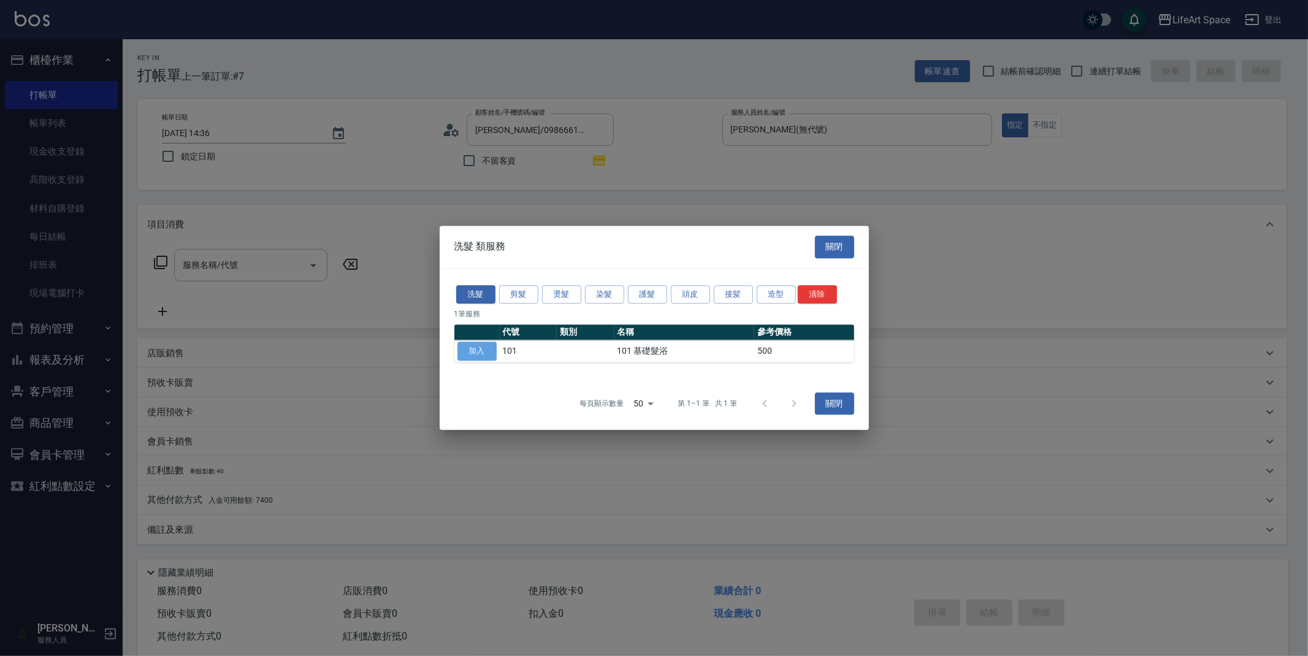
click at [485, 357] on button "加入" at bounding box center [476, 351] width 39 height 19
type input "101 基礎髮浴 (101)"
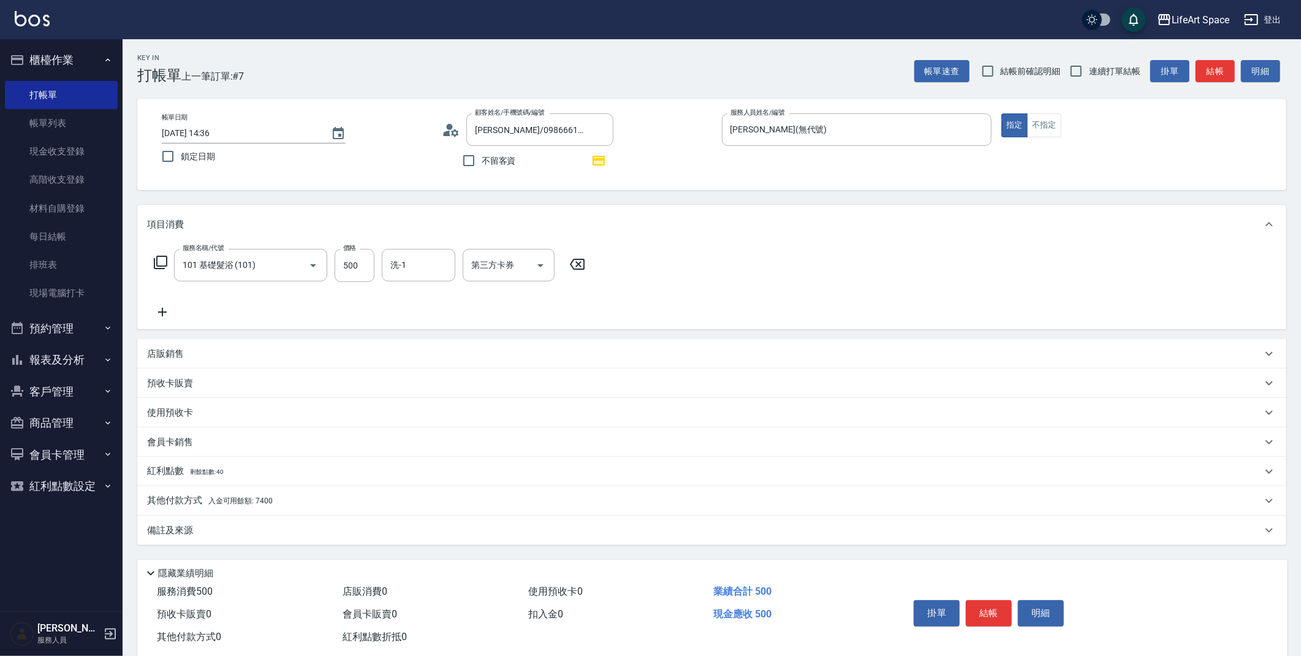
click at [174, 359] on p "店販銷售" at bounding box center [165, 354] width 37 height 13
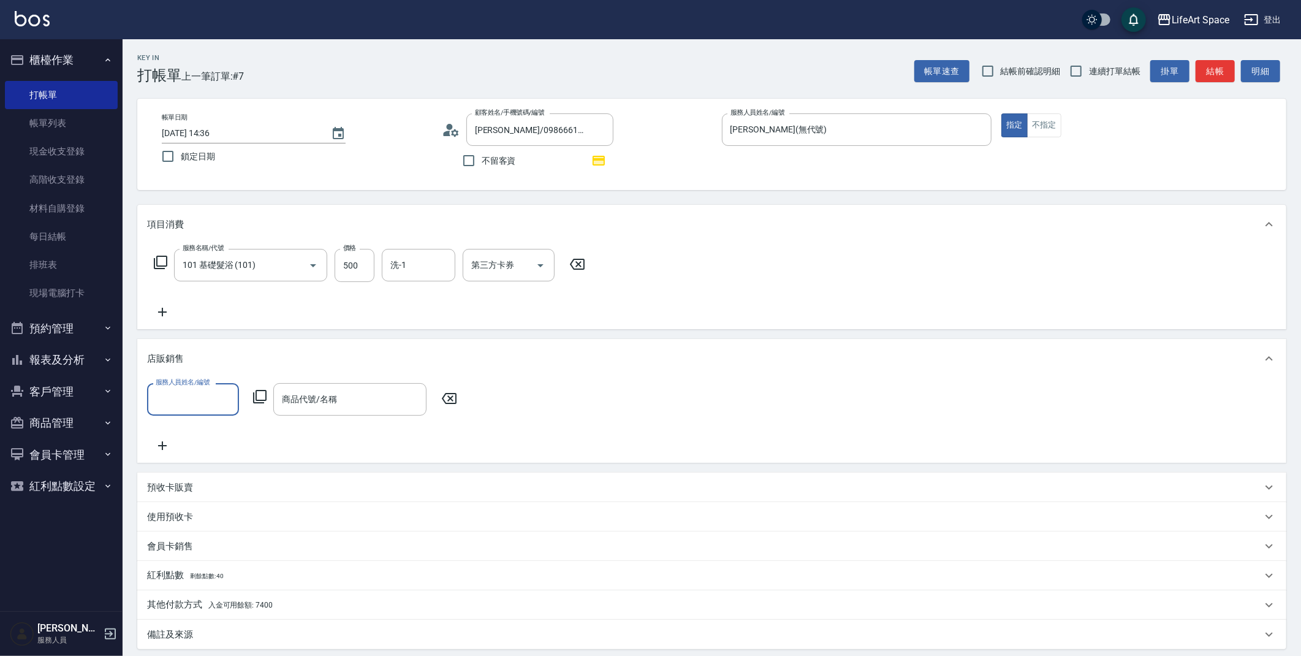
click at [200, 386] on label "服務人員姓名/編號" at bounding box center [183, 382] width 54 height 9
click at [200, 389] on input "服務人員姓名/編號" at bounding box center [193, 399] width 81 height 21
click at [200, 402] on input "服務人員姓名/編號" at bounding box center [193, 399] width 81 height 21
click at [185, 421] on div "[PERSON_NAME] (無代號)" at bounding box center [193, 437] width 92 height 33
type input "[PERSON_NAME](無代號)"
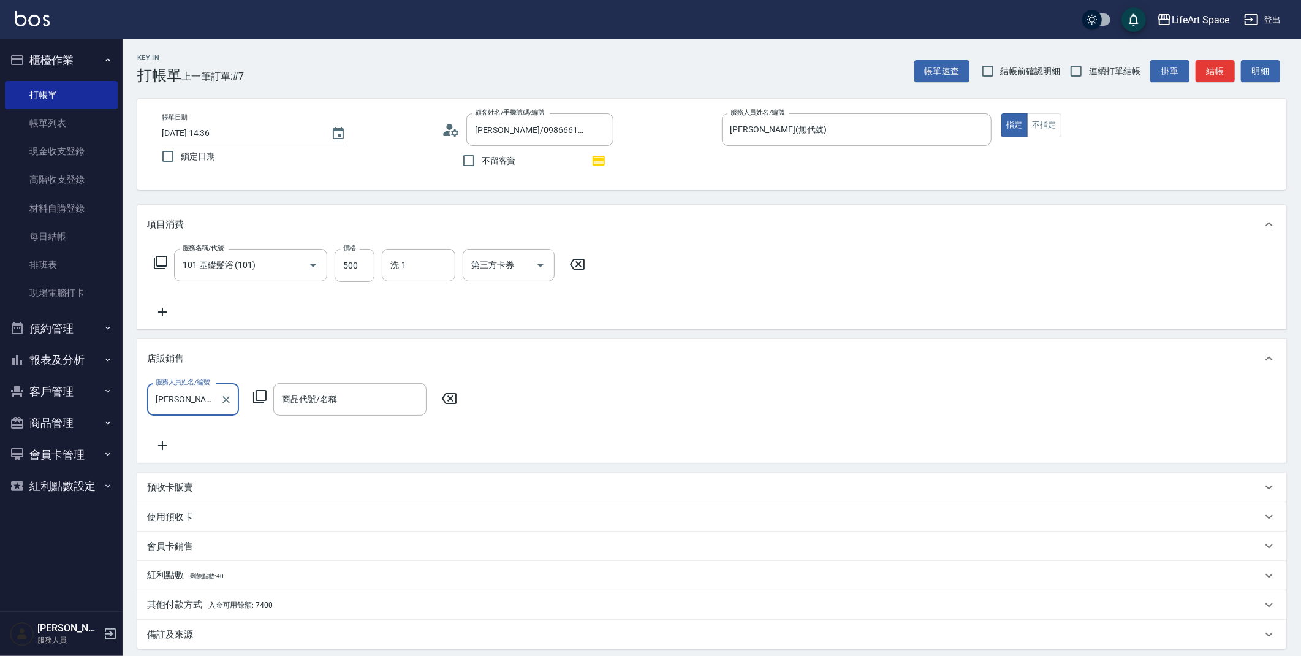
click at [259, 400] on icon at bounding box center [259, 396] width 13 height 13
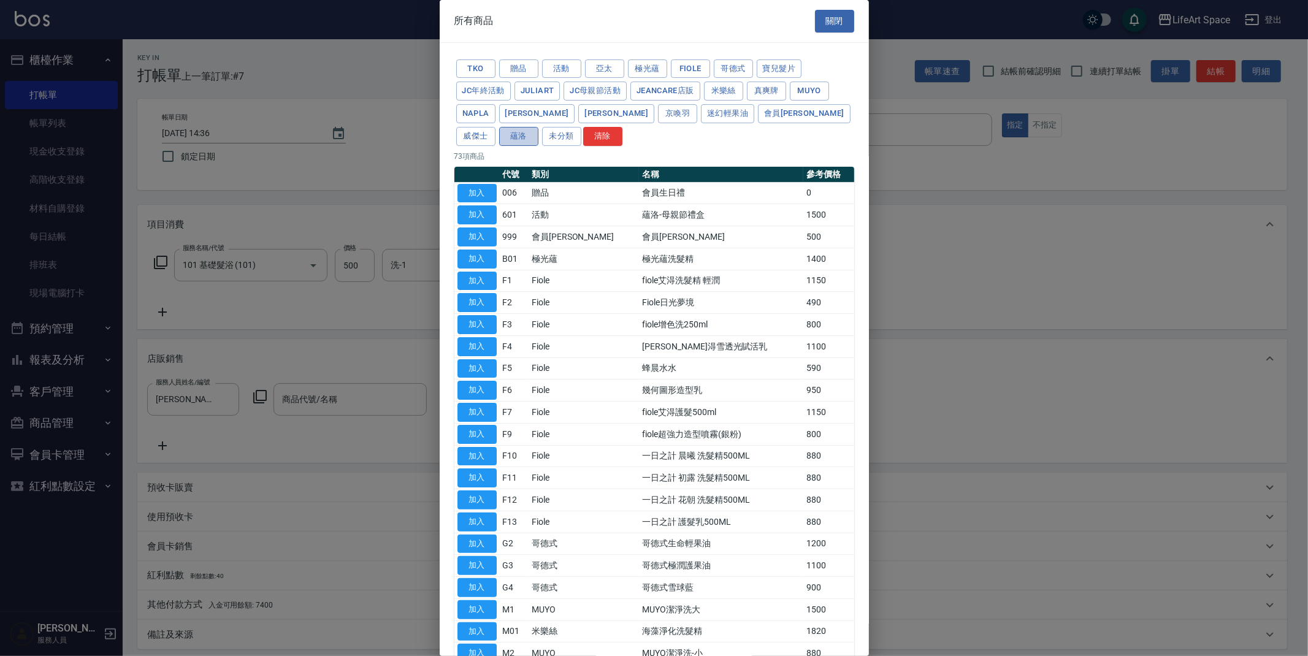
click at [538, 127] on button "蘊洛" at bounding box center [518, 136] width 39 height 19
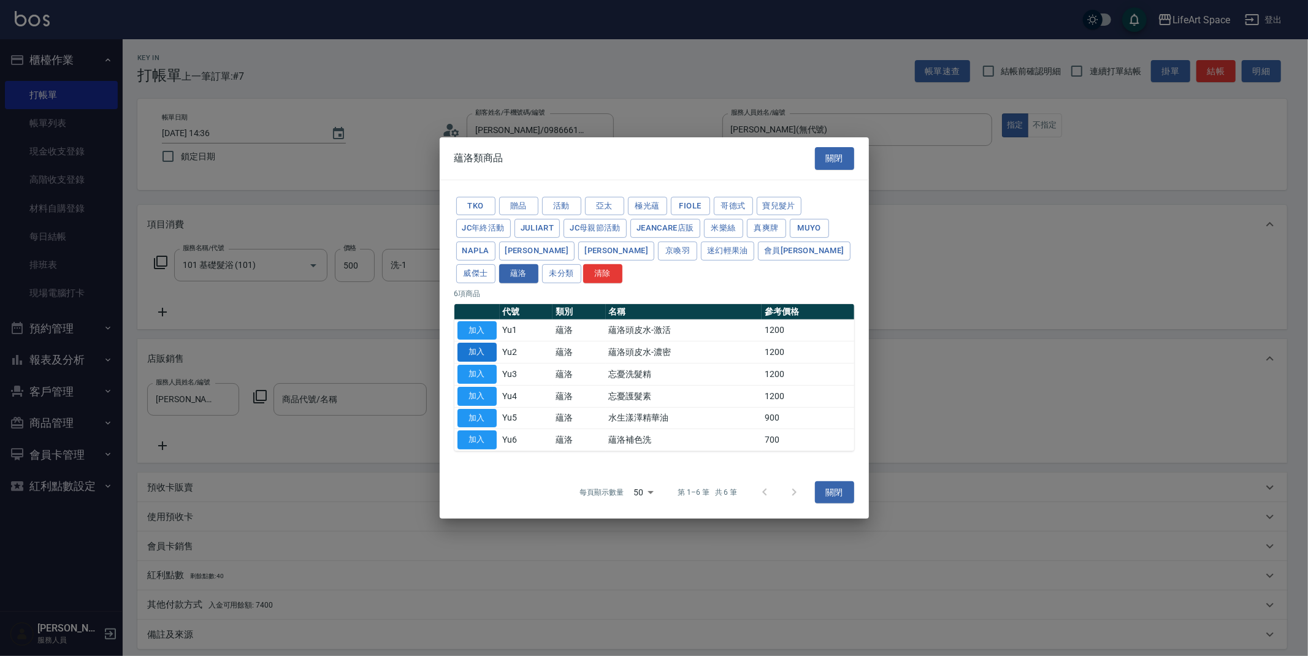
click at [492, 354] on button "加入" at bounding box center [476, 352] width 39 height 19
type input "蘊洛頭皮水-濃密"
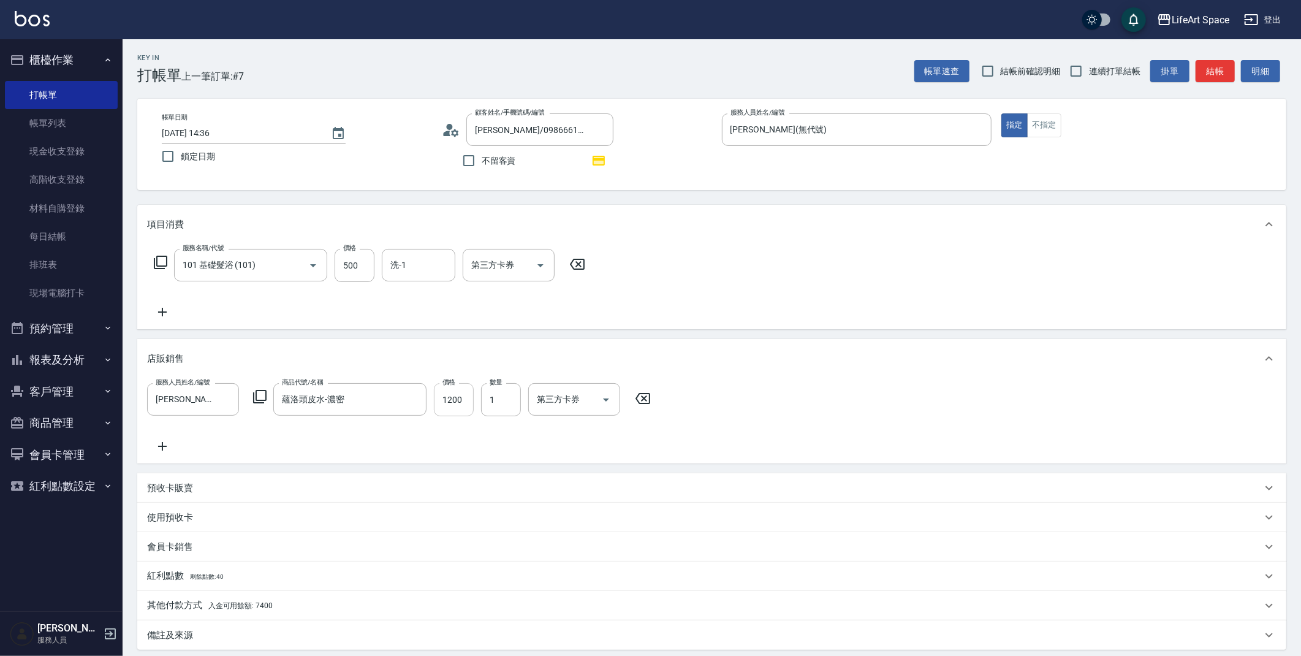
click at [462, 401] on input "1200" at bounding box center [454, 399] width 40 height 33
type input "1080"
click at [257, 395] on icon at bounding box center [260, 396] width 15 height 15
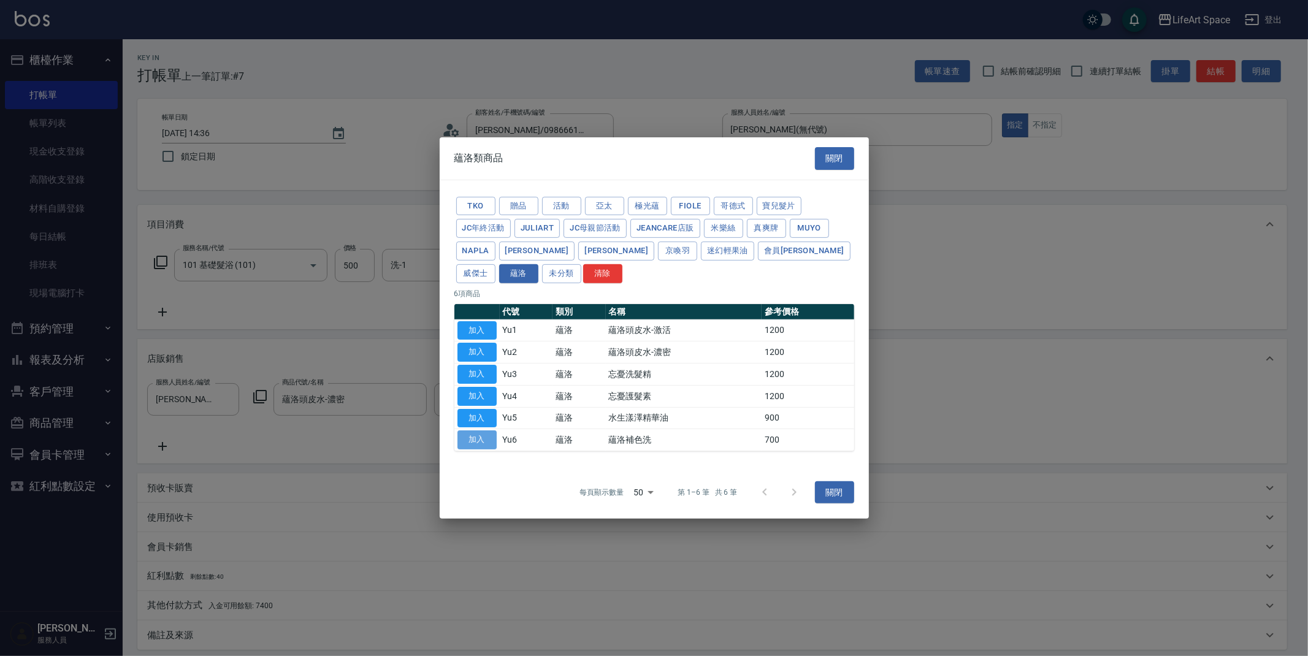
click at [478, 440] on button "加入" at bounding box center [476, 439] width 39 height 19
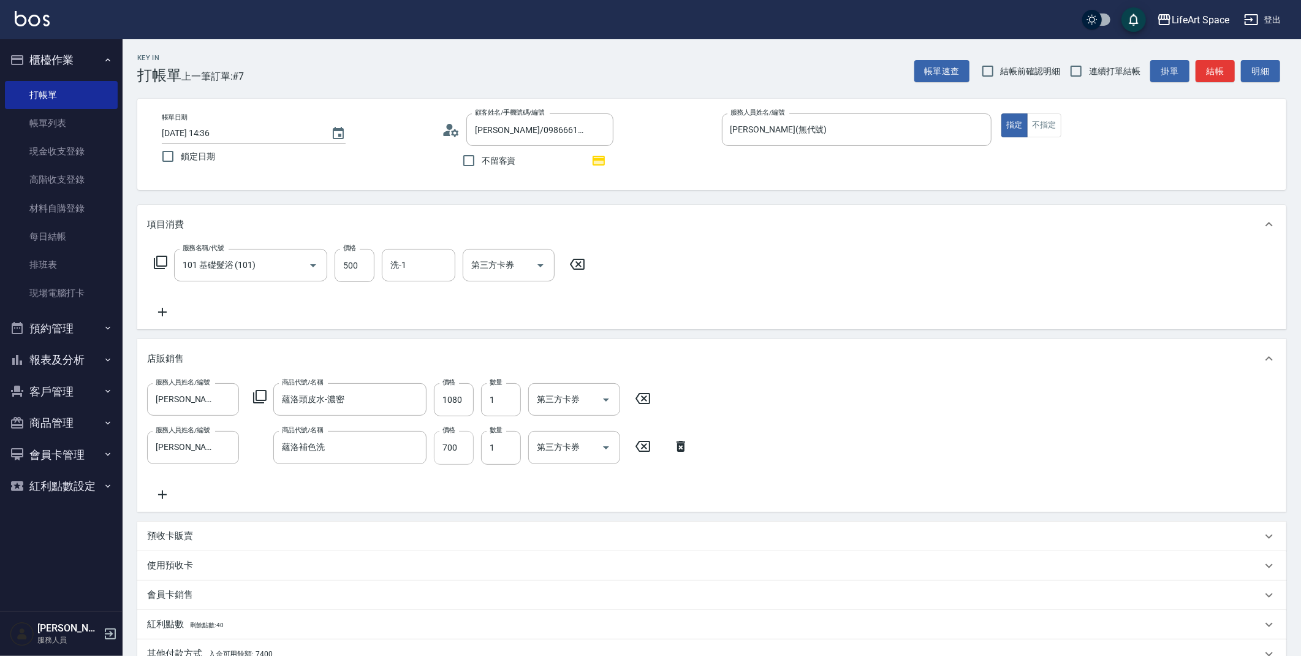
click at [462, 444] on input "700" at bounding box center [454, 447] width 40 height 33
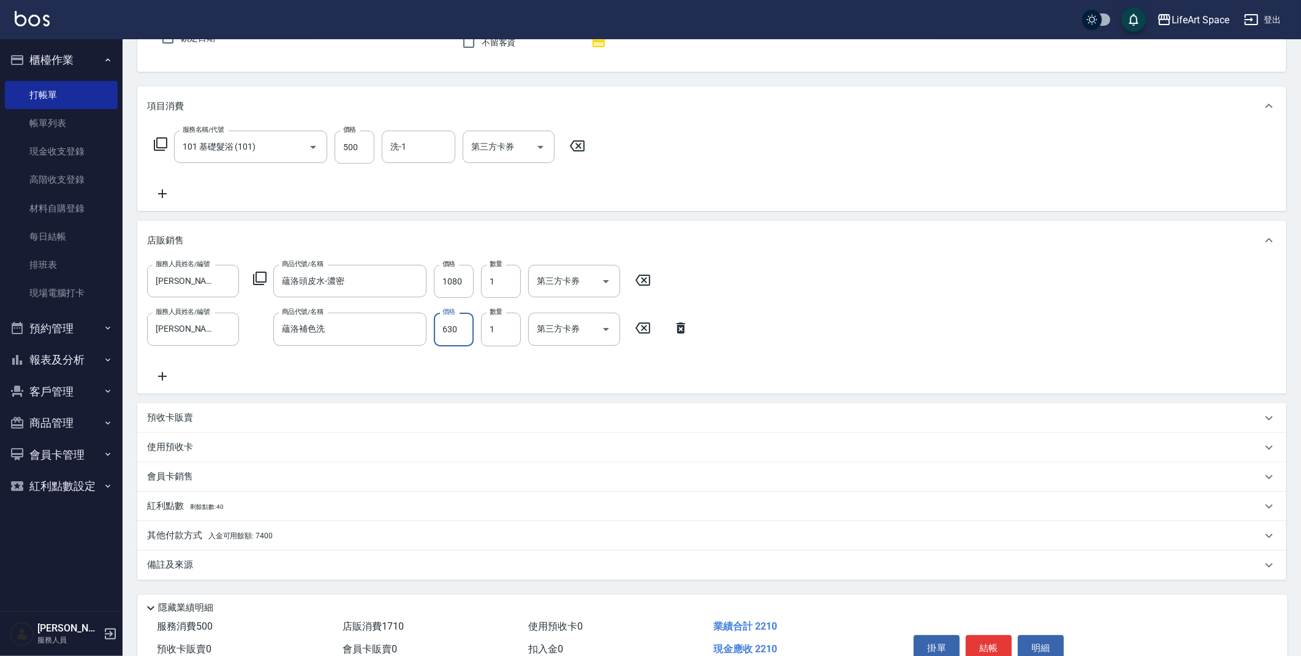
scroll to position [179, 0]
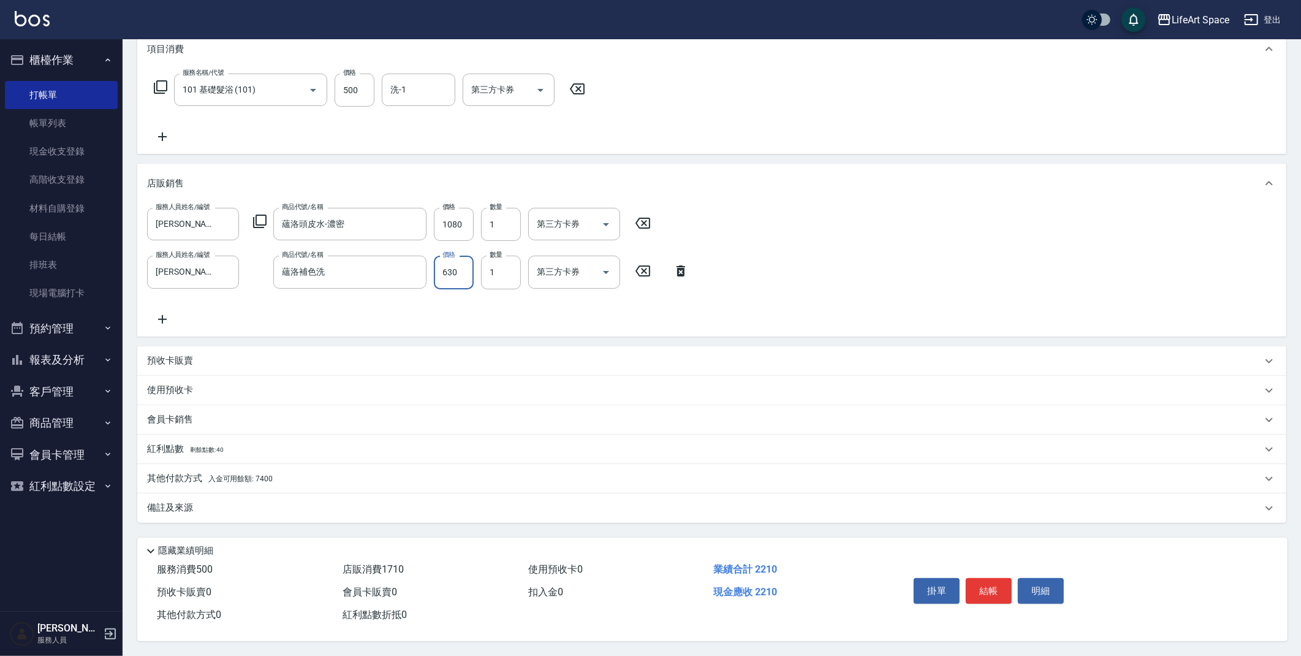
type input "630"
click at [217, 475] on span "入金可用餘額: 7400" at bounding box center [240, 478] width 64 height 9
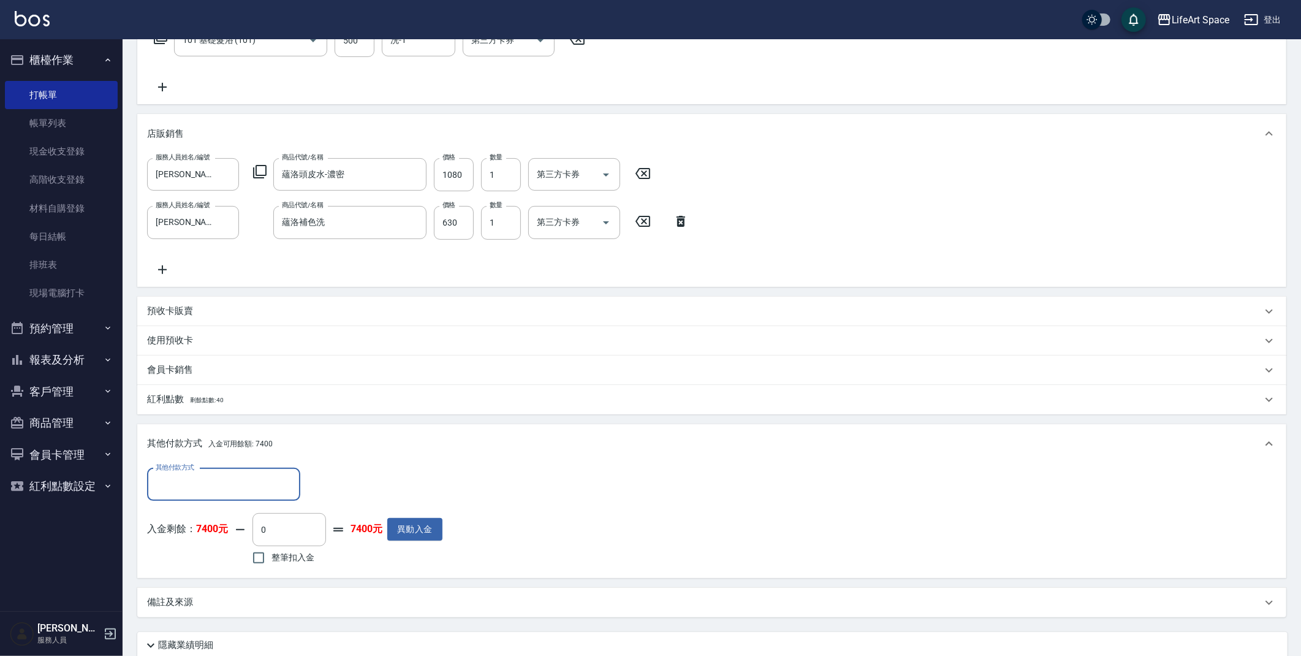
scroll to position [322, 0]
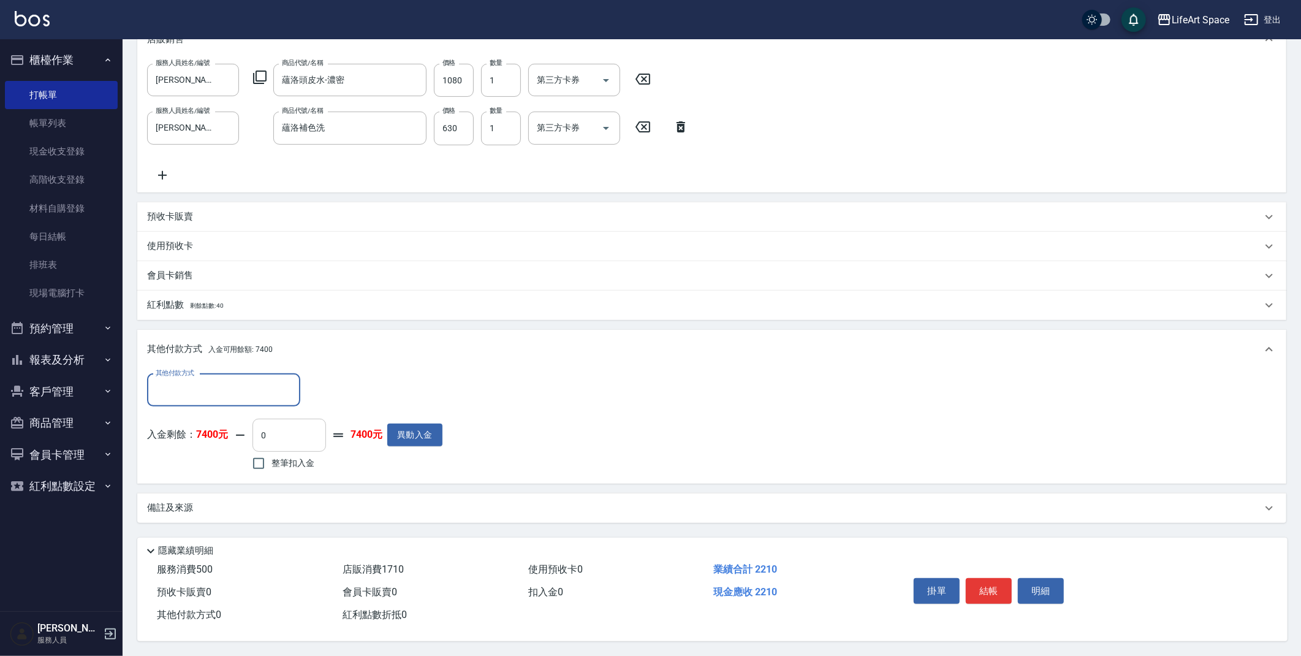
click at [292, 419] on input "0" at bounding box center [290, 435] width 74 height 33
type input "2210"
click at [240, 515] on div "備註及來源" at bounding box center [711, 507] width 1149 height 29
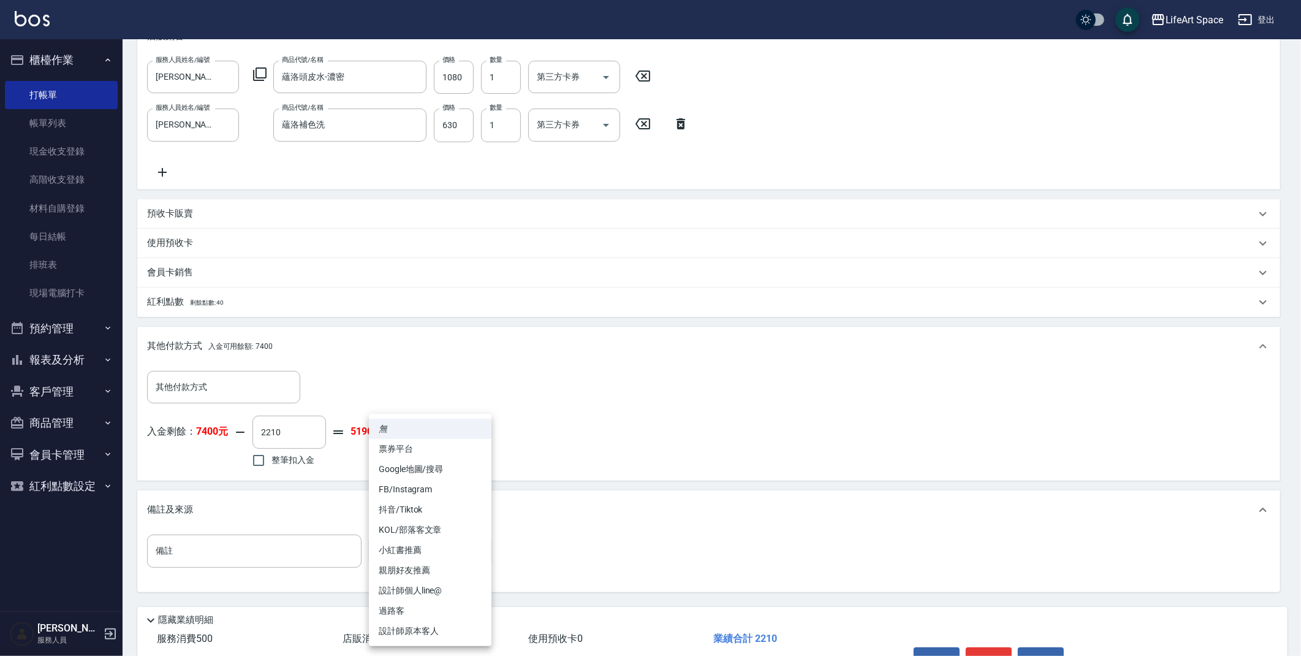
click at [409, 559] on body "LifeArt Space 登出 櫃檯作業 打帳單 帳單列表 現金收支登錄 高階收支登錄 材料自購登錄 每日結帳 排班表 現場電腦打卡 預約管理 預約管理 單…" at bounding box center [650, 202] width 1301 height 1048
click at [406, 621] on li "設計師原本客人" at bounding box center [430, 631] width 123 height 20
type input "設計師原本客人"
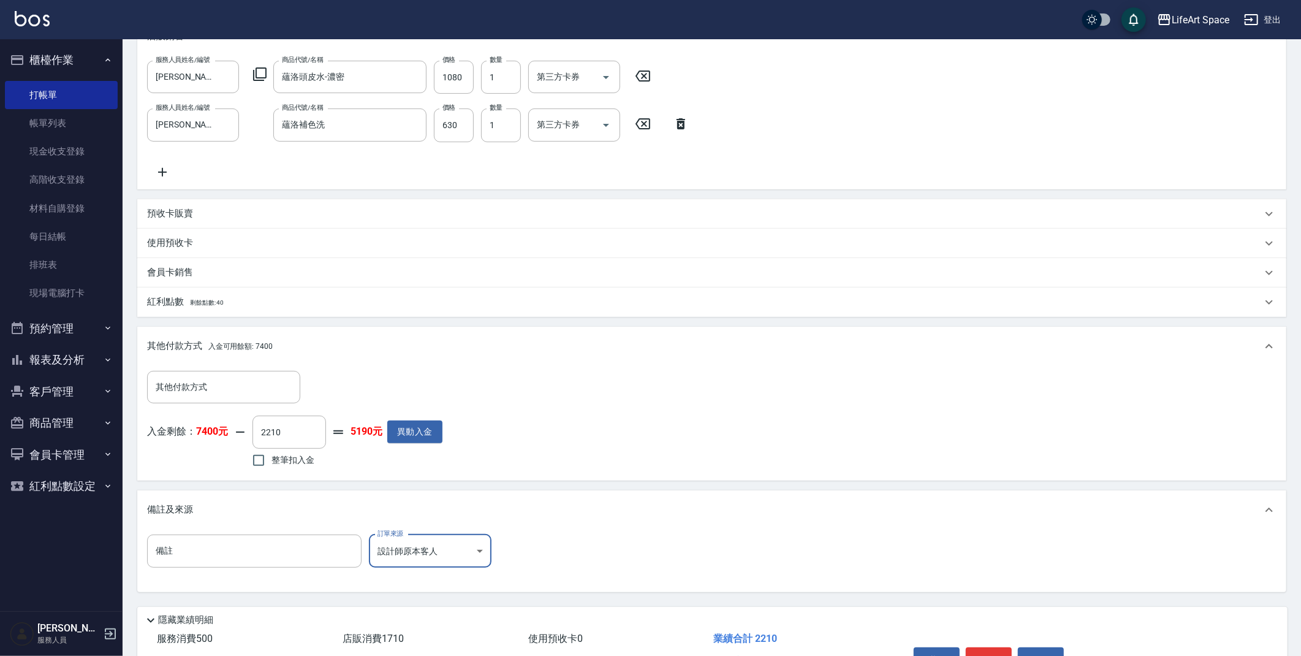
click at [181, 308] on div "紅利點數 剩餘點數: 40" at bounding box center [711, 301] width 1149 height 29
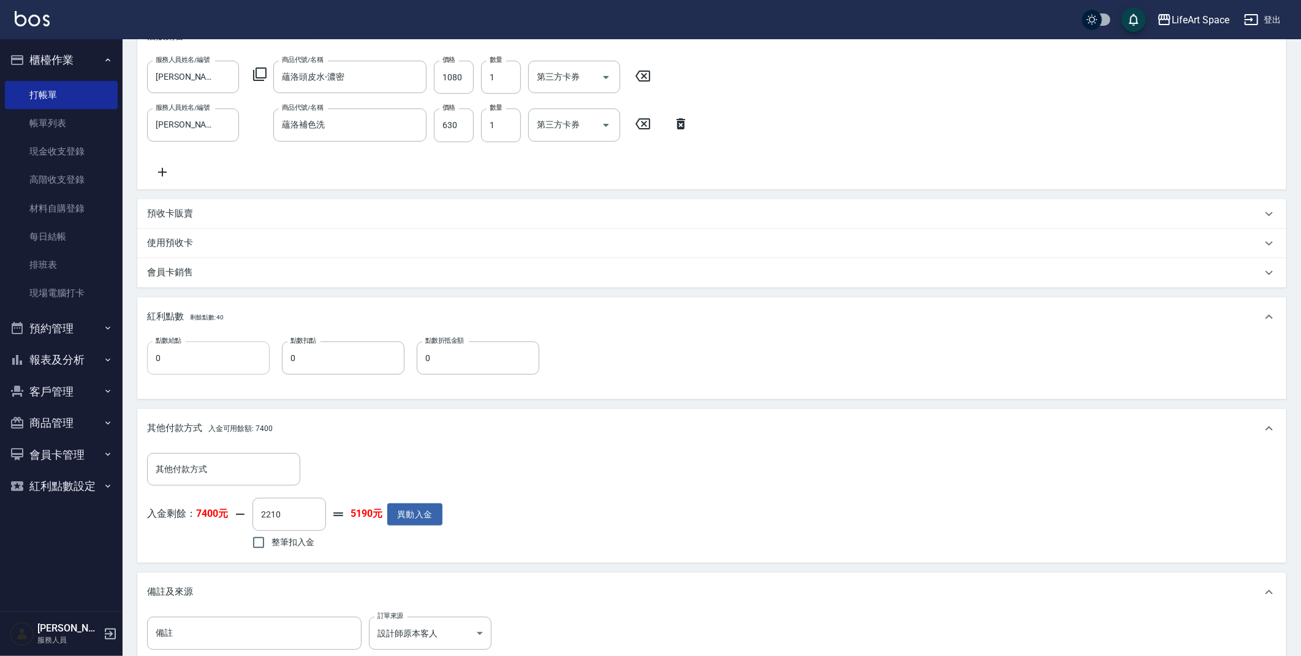
click at [199, 371] on input "0" at bounding box center [208, 357] width 123 height 33
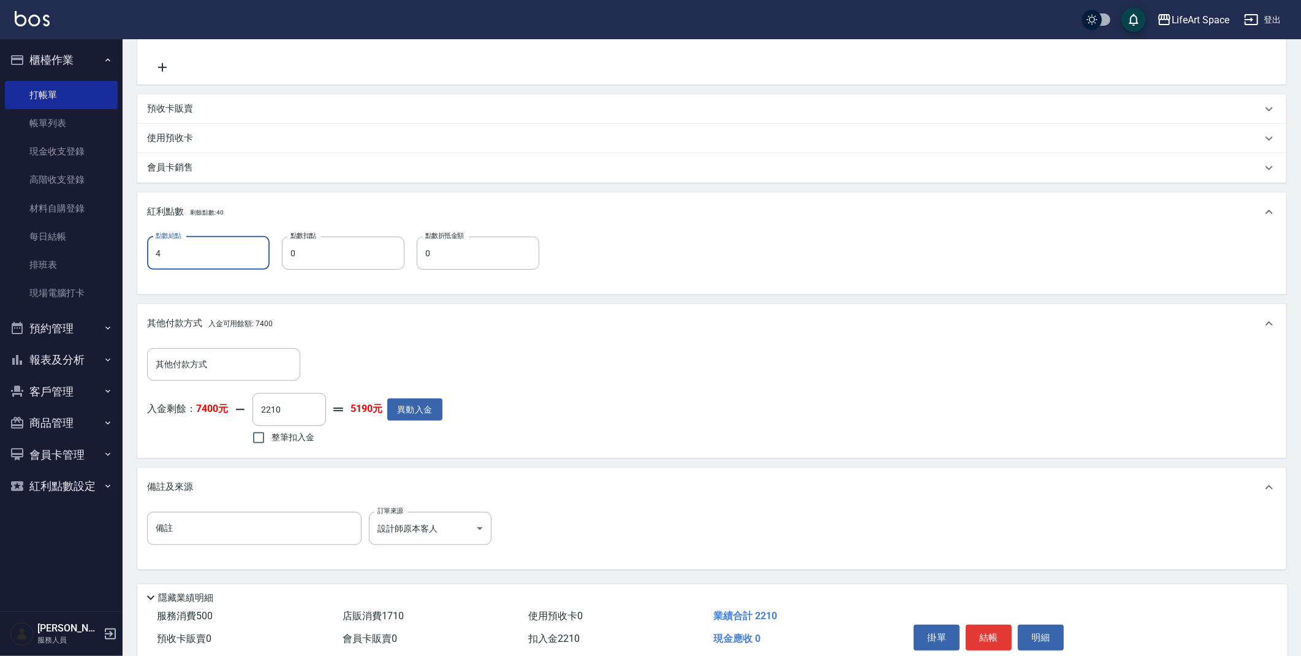
scroll to position [477, 0]
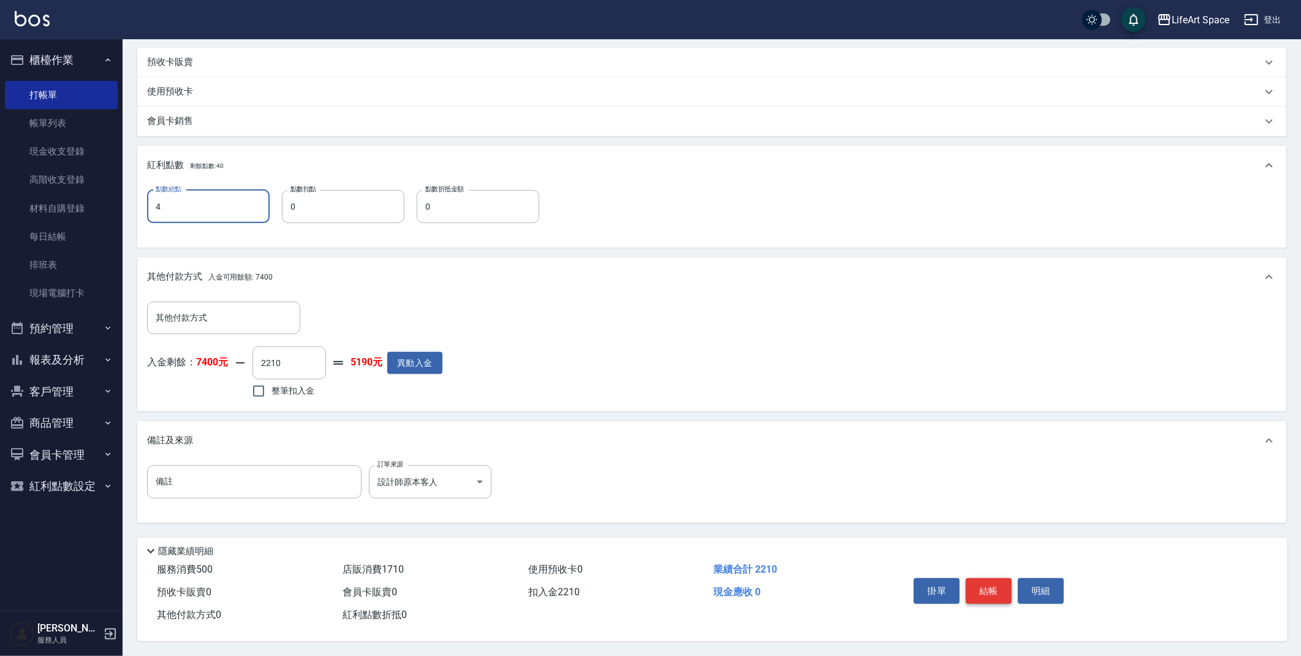
type input "4"
click at [989, 585] on button "結帳" at bounding box center [989, 591] width 46 height 26
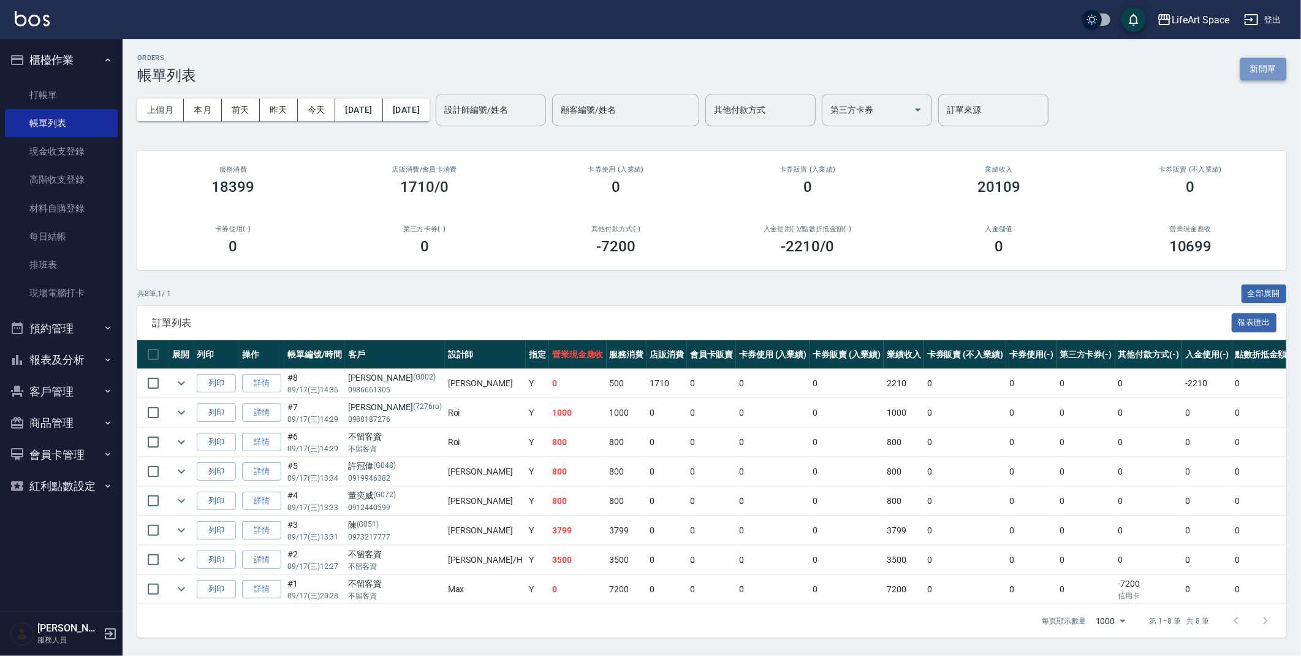
click at [1274, 69] on button "新開單" at bounding box center [1264, 69] width 46 height 23
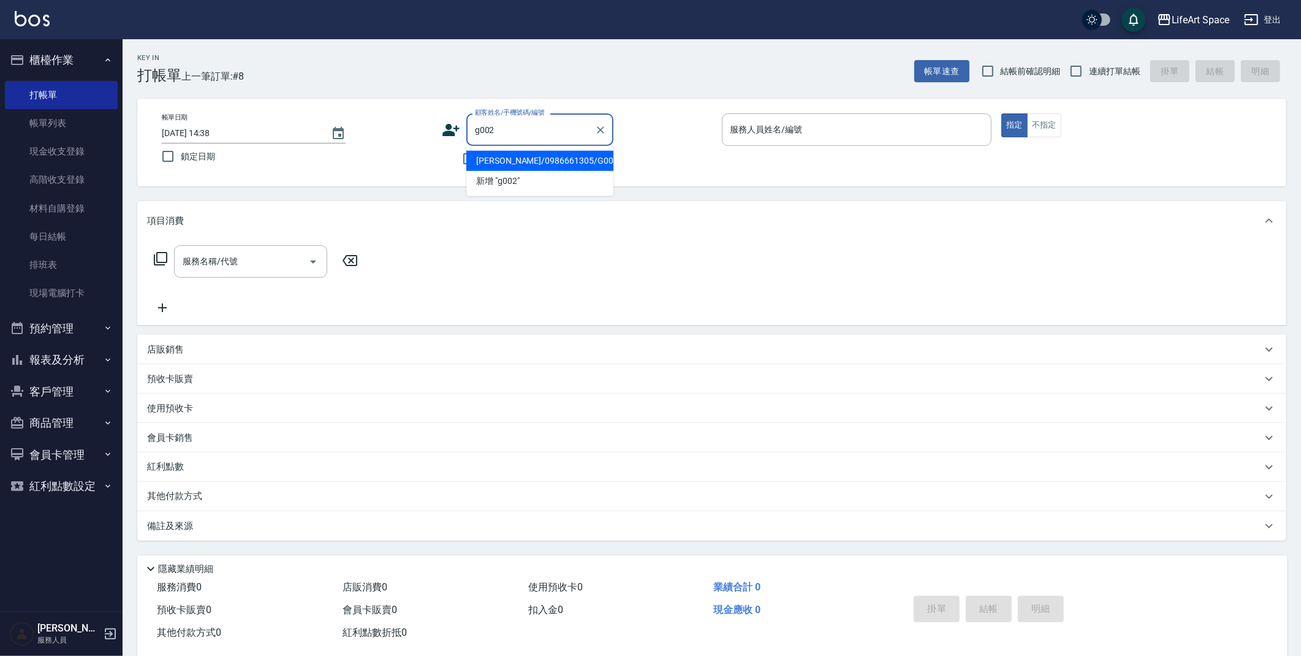
click at [514, 155] on li "[PERSON_NAME]/0986661305/G002" at bounding box center [539, 161] width 147 height 20
type input "[PERSON_NAME]/0986661305/G002"
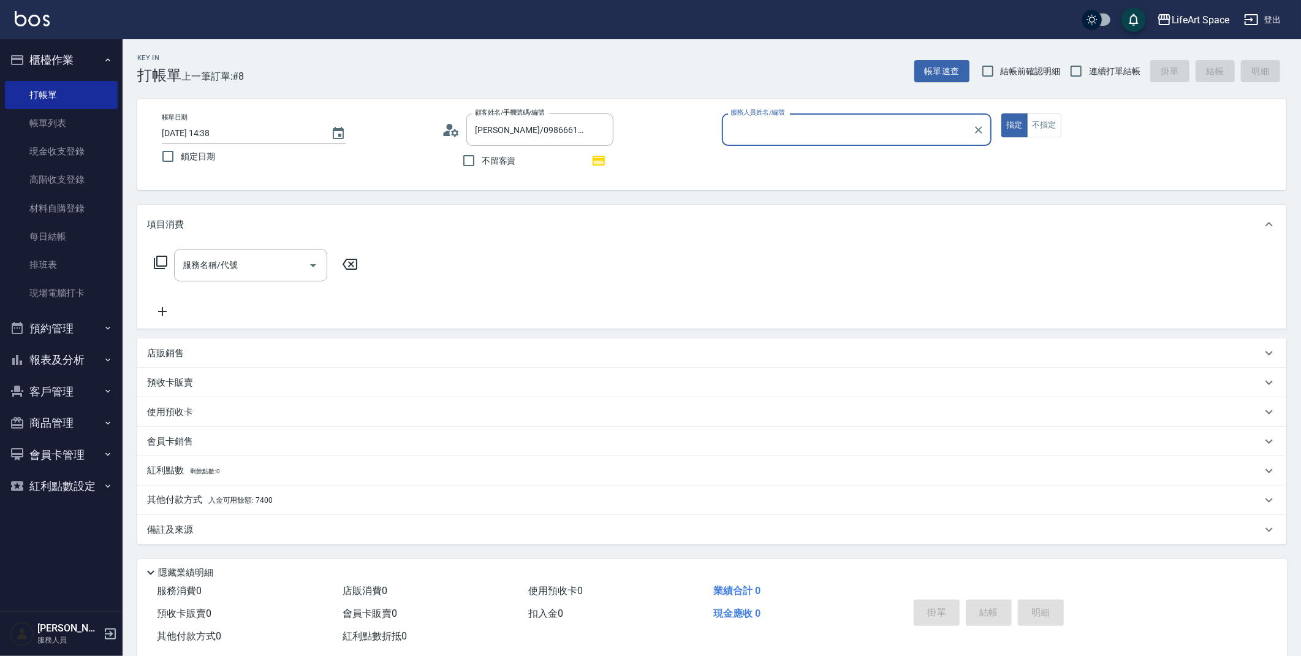
type input "[PERSON_NAME](無代號)"
click at [595, 129] on icon "Clear" at bounding box center [601, 130] width 12 height 12
